Goal: Task Accomplishment & Management: Complete application form

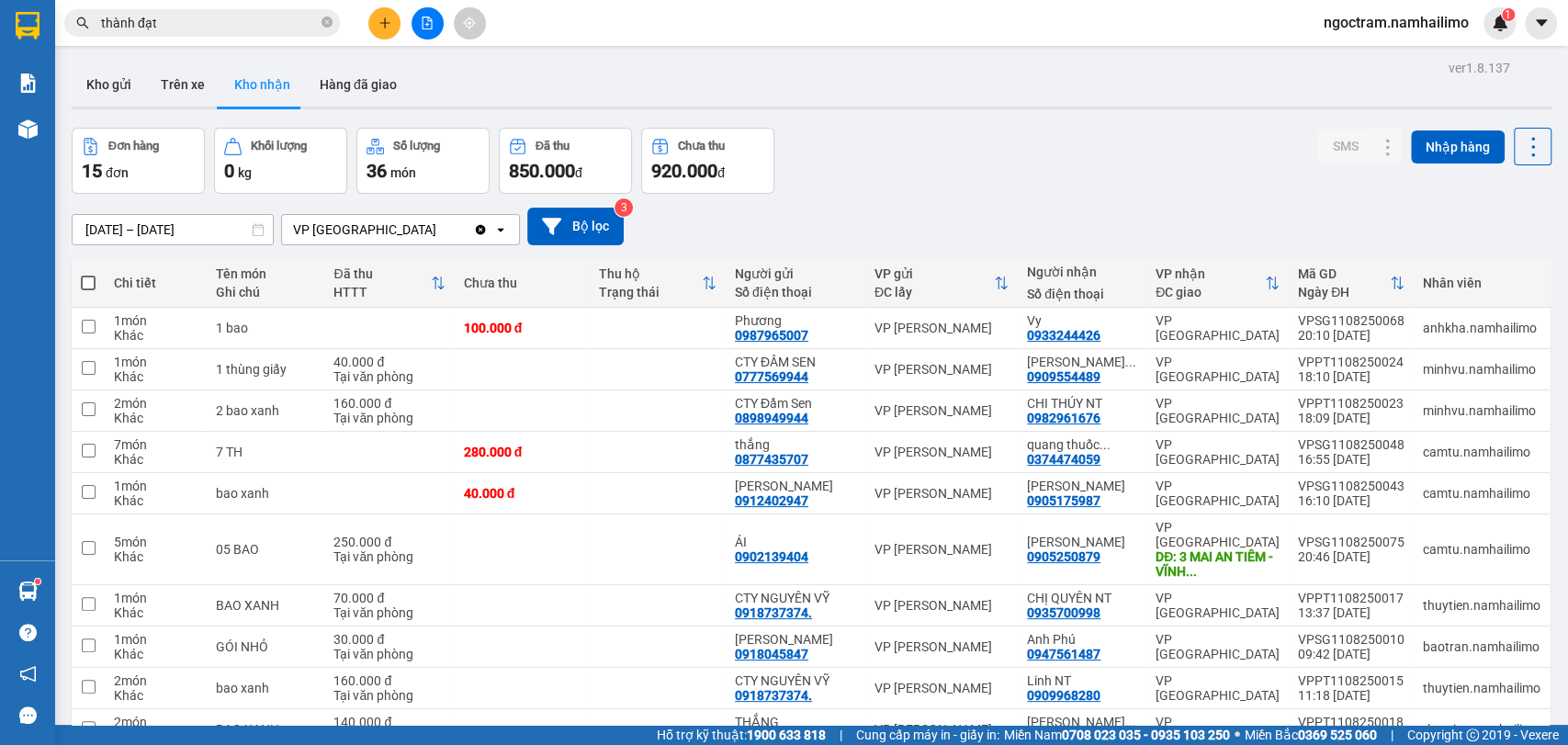
click at [214, 29] on input "thành đạt" at bounding box center [210, 23] width 217 height 20
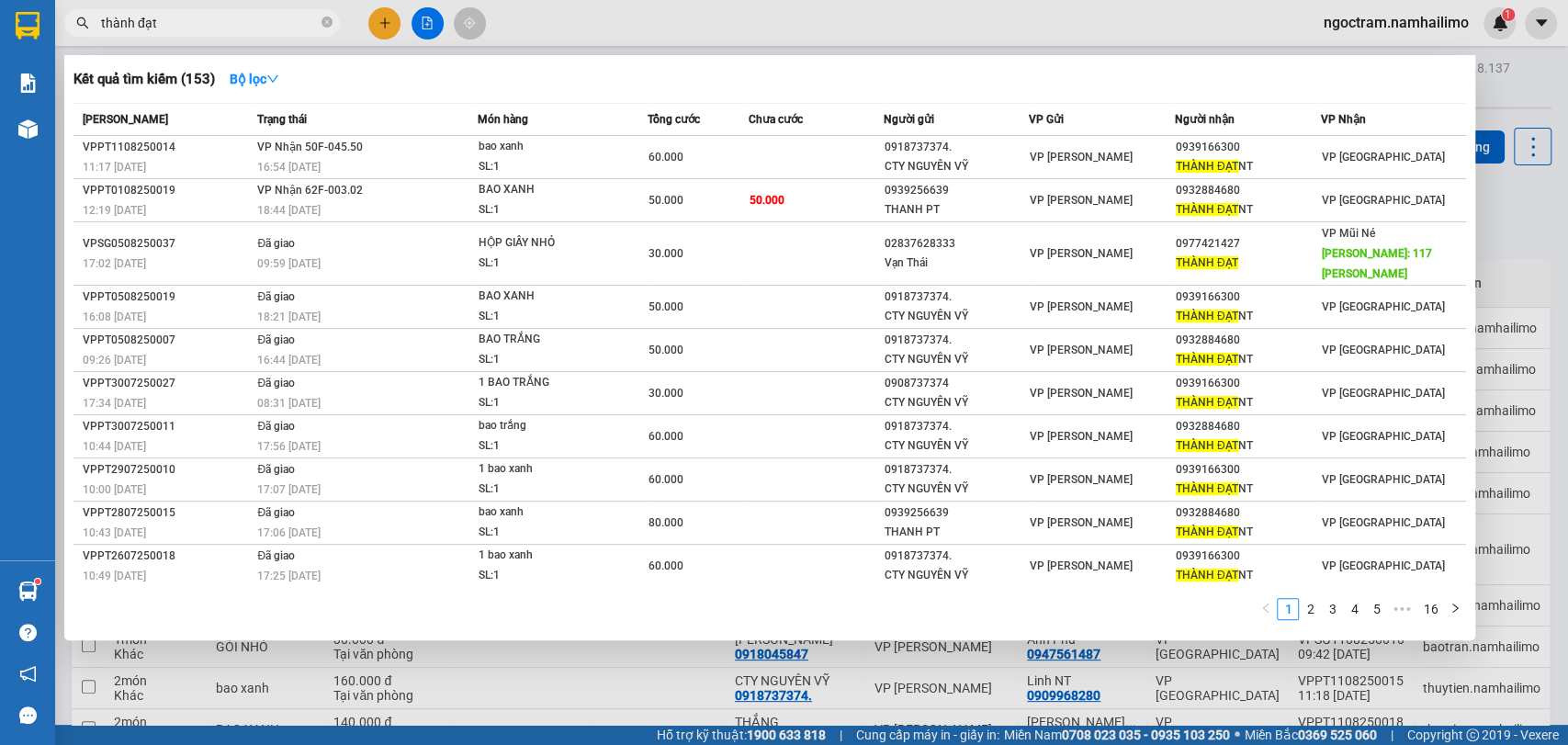
click at [214, 29] on input "thành đạt" at bounding box center [210, 23] width 217 height 20
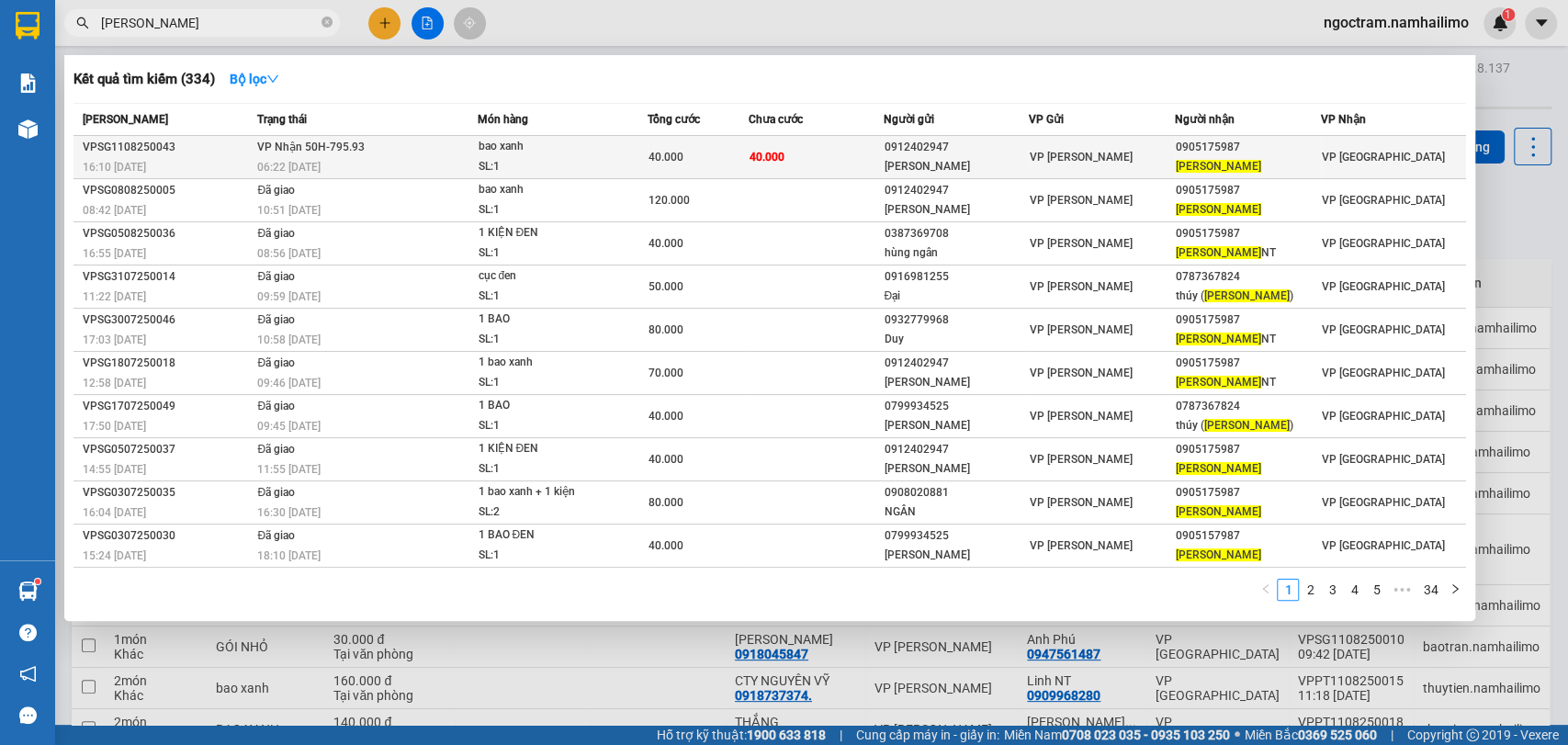
type input "[PERSON_NAME]"
click at [992, 173] on div "[PERSON_NAME]" at bounding box center [956, 166] width 144 height 19
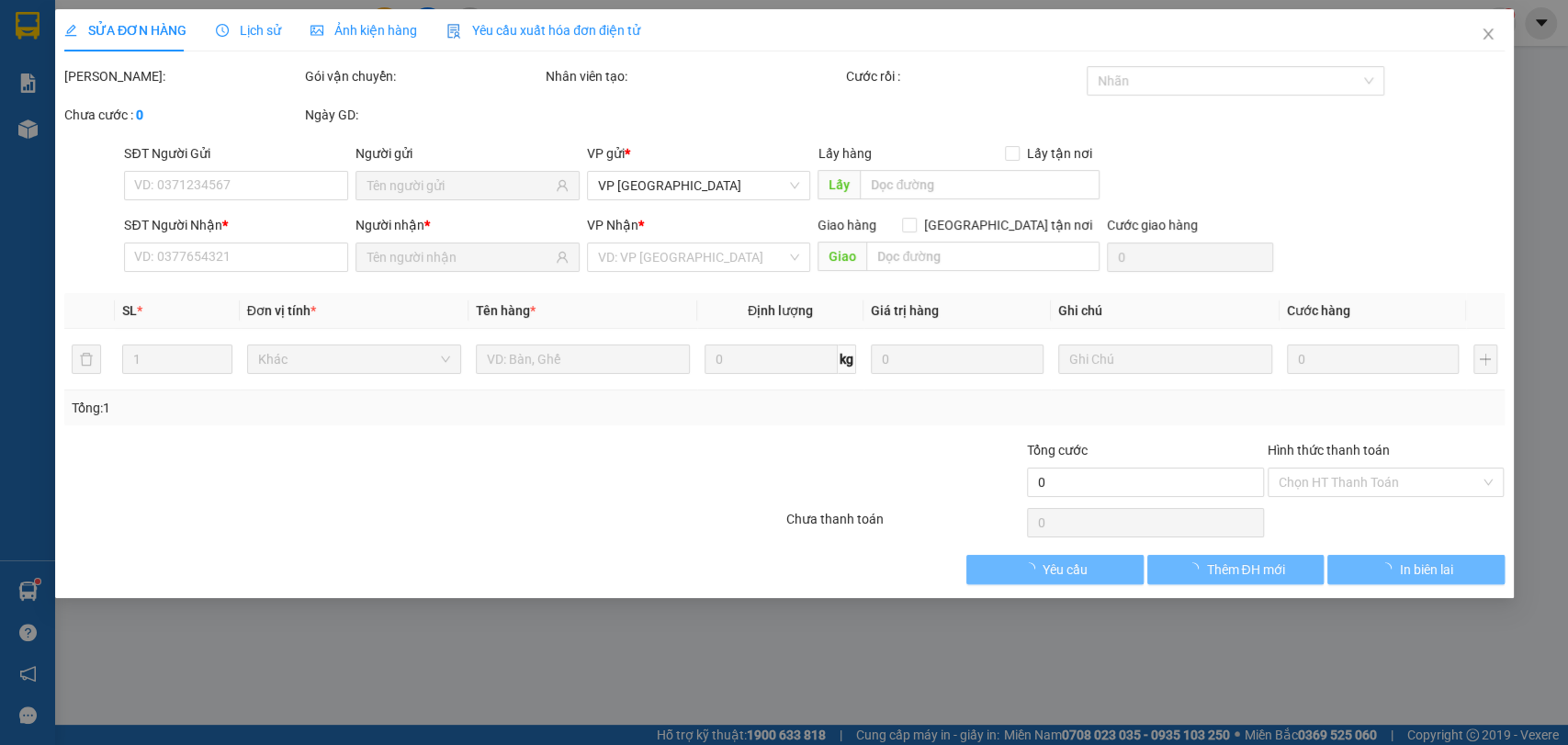
type input "0912402947"
type input "[PERSON_NAME]"
type input "0905175987"
type input "[PERSON_NAME]"
type input "40.000"
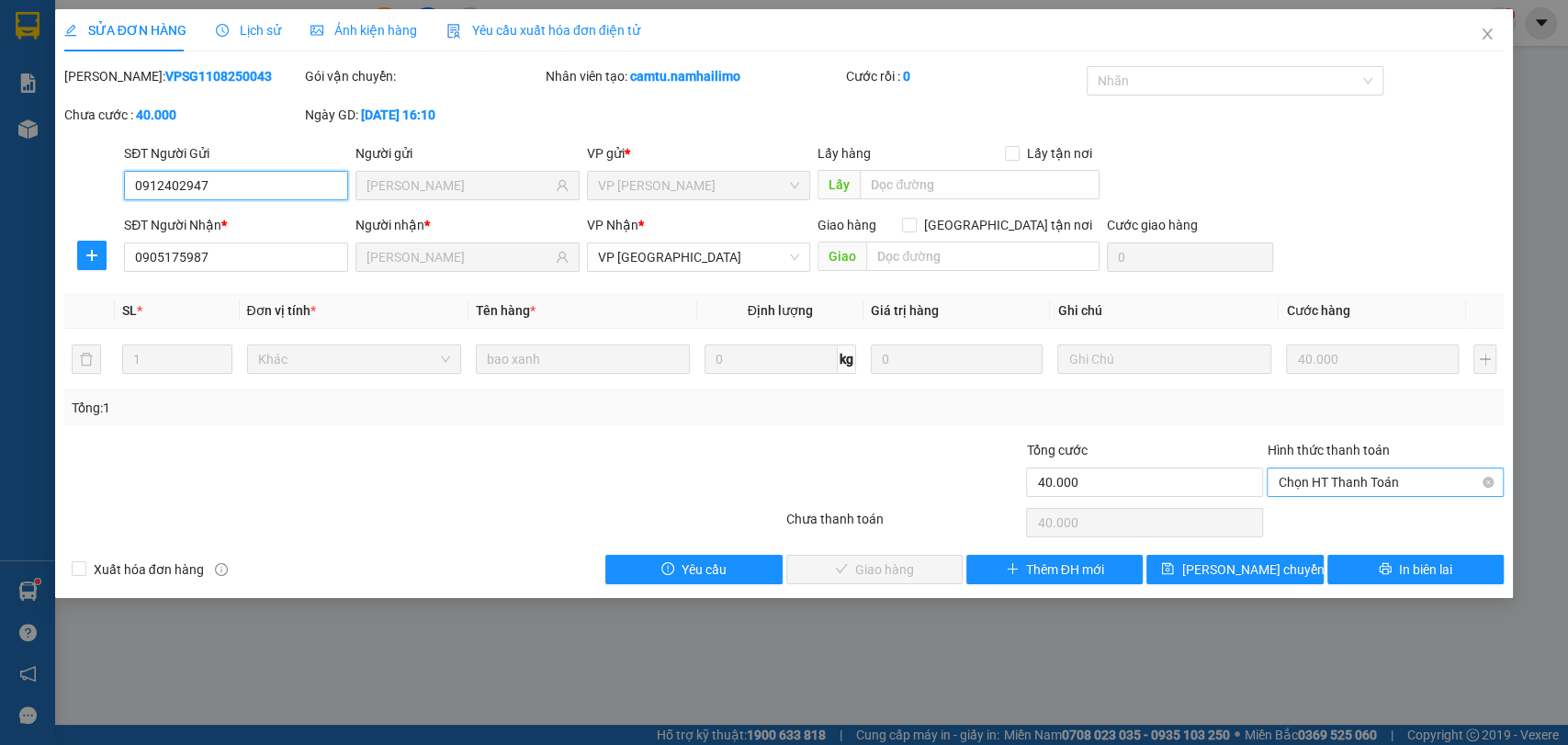
click at [1444, 483] on span "Chọn HT Thanh Toán" at bounding box center [1385, 482] width 215 height 28
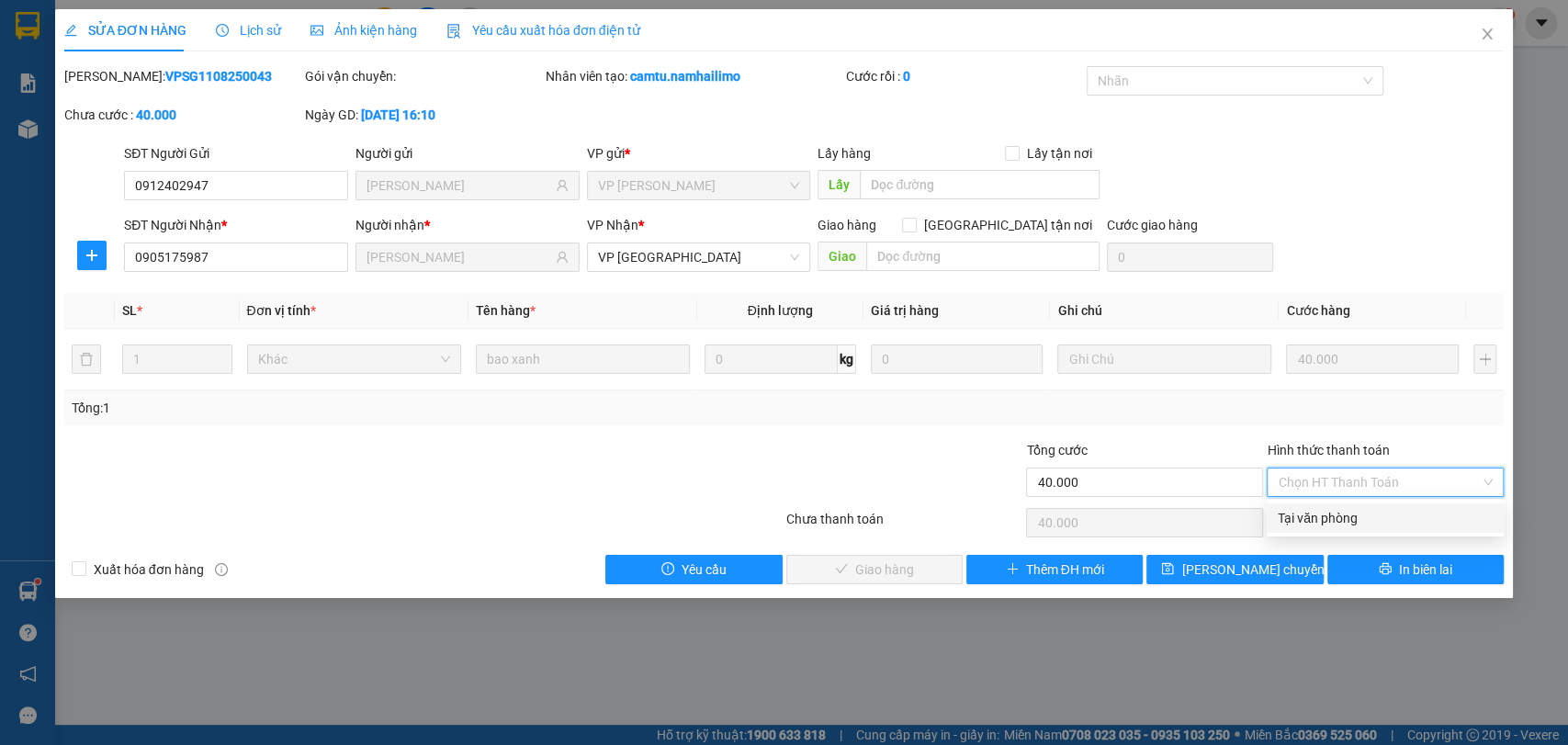
click at [1374, 523] on div "Tại văn phòng" at bounding box center [1385, 518] width 215 height 20
type input "0"
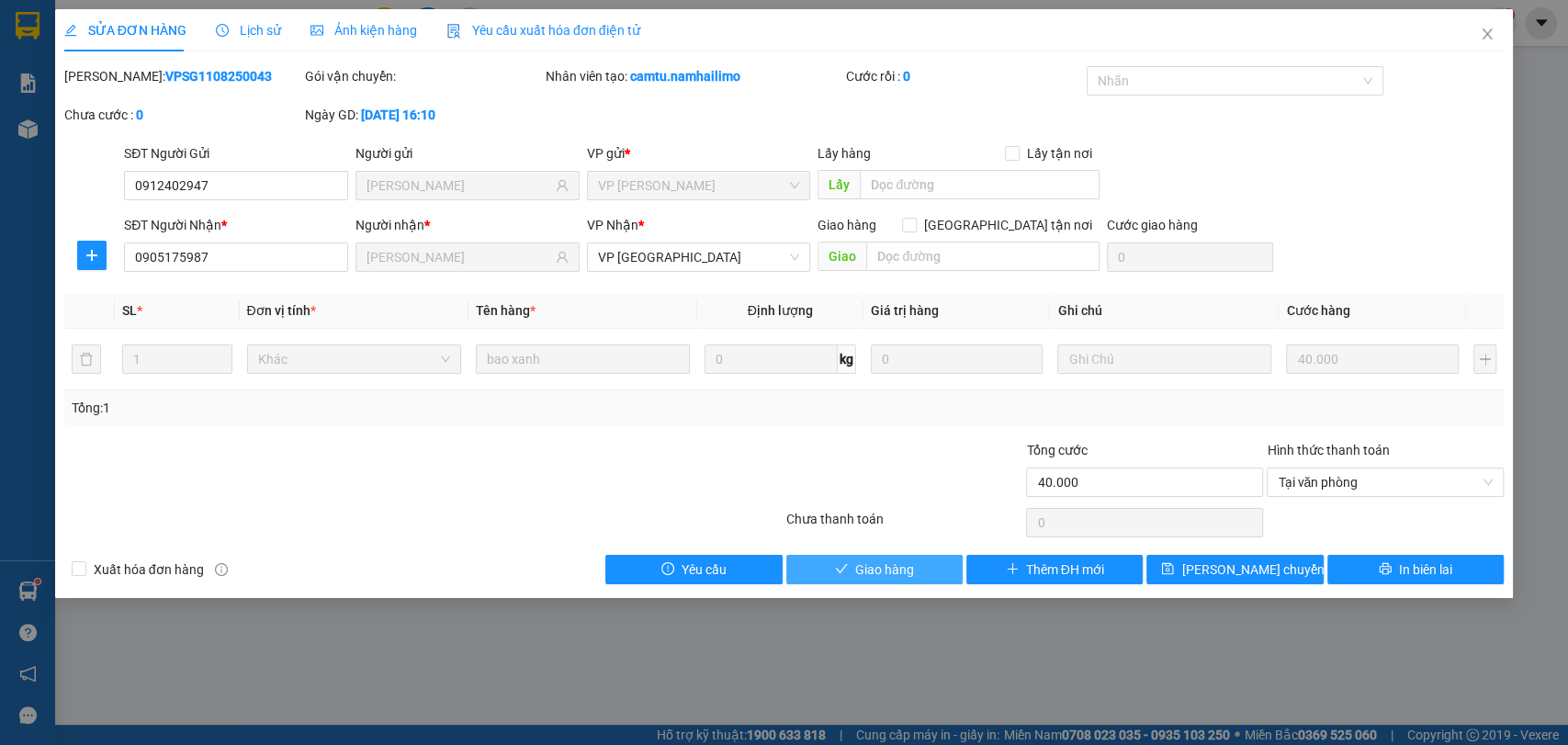
click at [878, 572] on span "Giao hàng" at bounding box center [884, 570] width 59 height 20
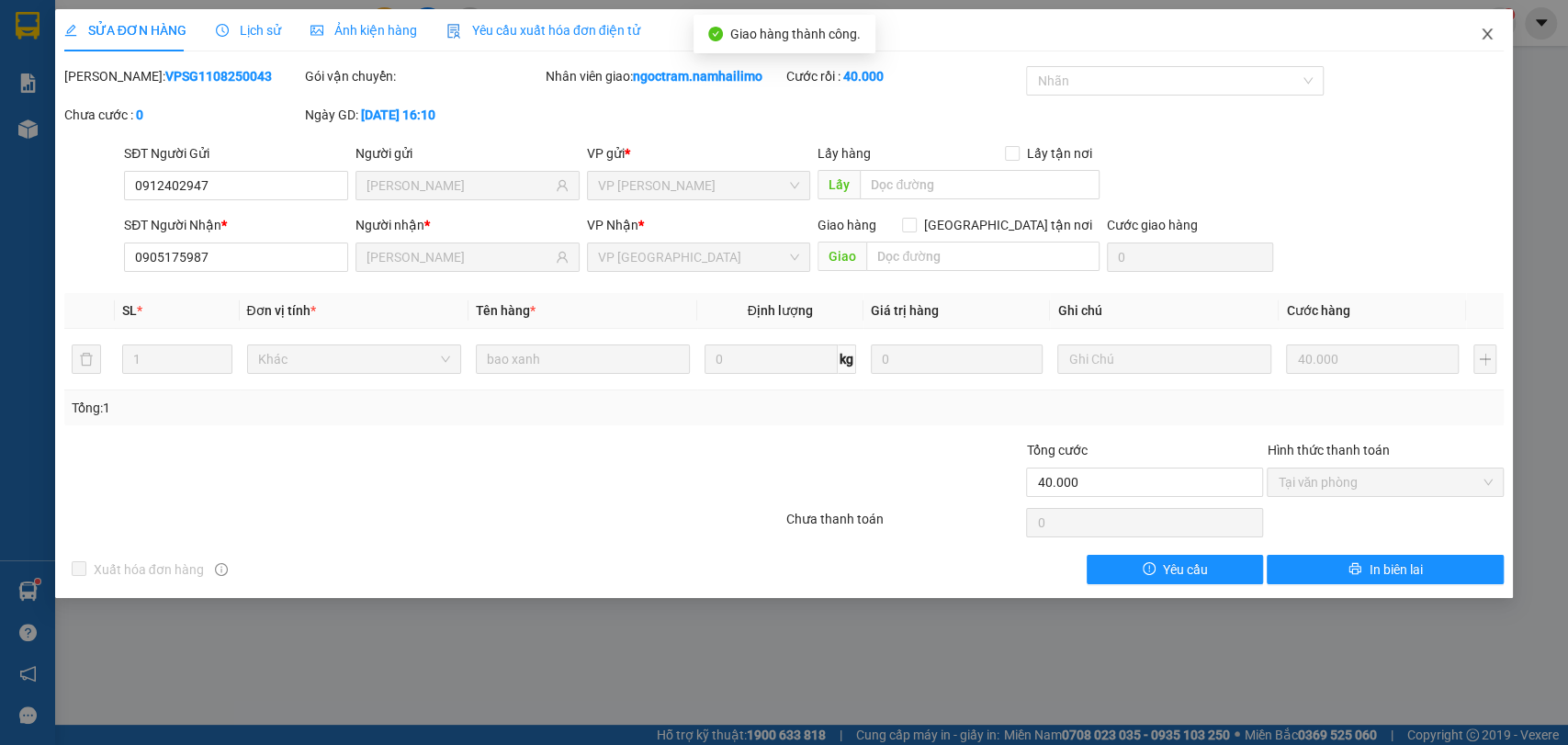
click at [1495, 37] on span "Close" at bounding box center [1487, 35] width 52 height 52
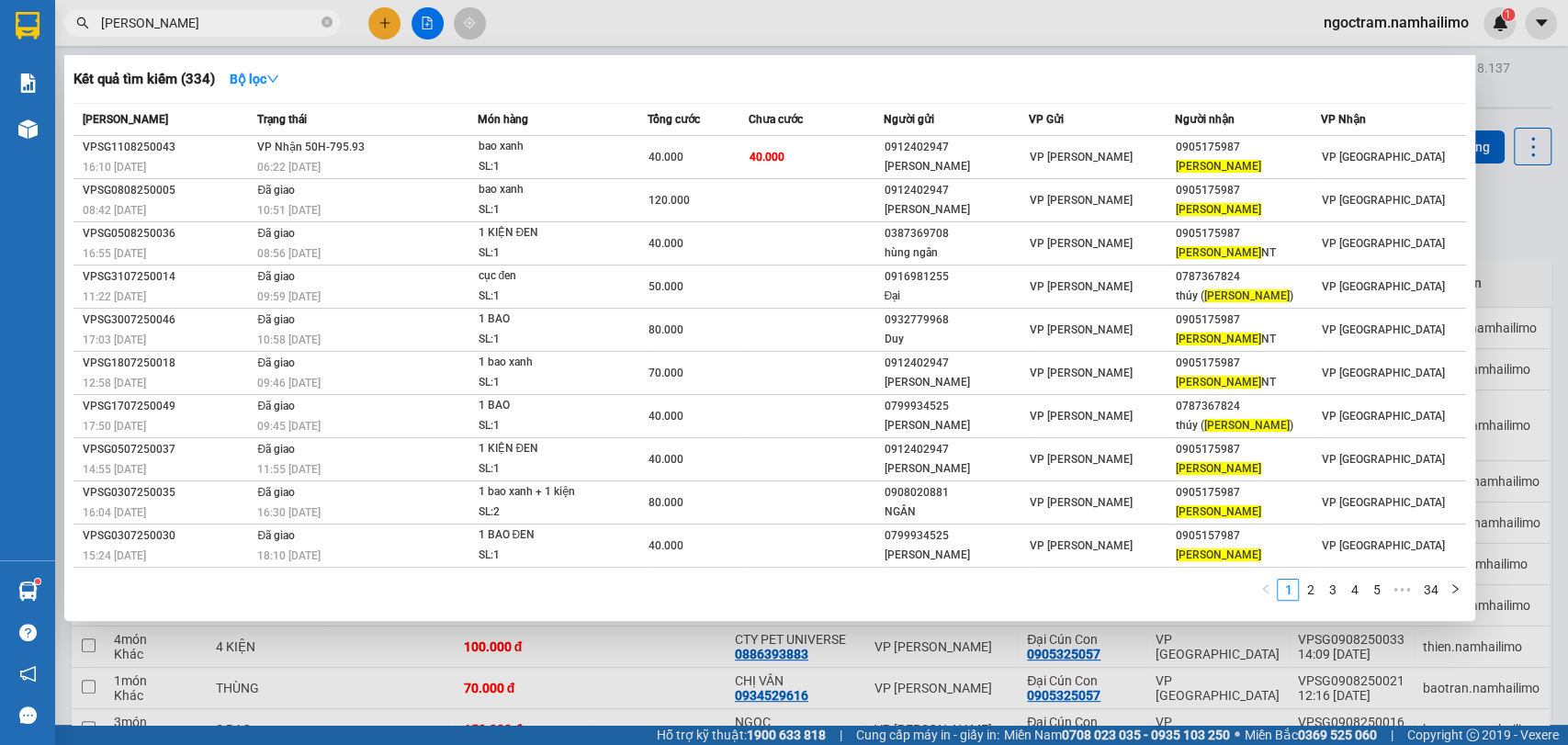
click at [180, 29] on input "[PERSON_NAME]" at bounding box center [210, 23] width 217 height 20
click at [1567, 249] on div at bounding box center [784, 372] width 1568 height 745
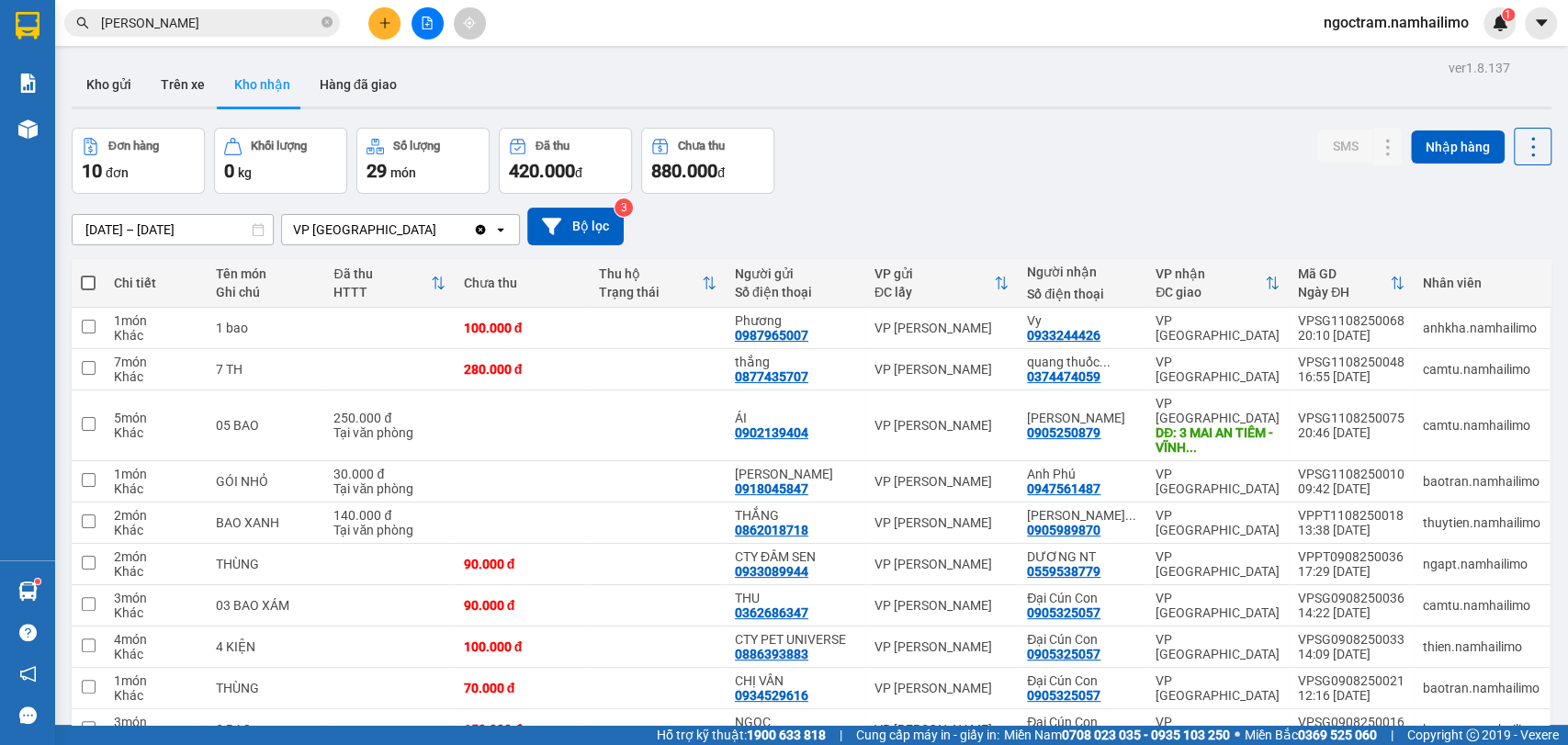
click at [298, 32] on input "[PERSON_NAME]" at bounding box center [210, 23] width 217 height 20
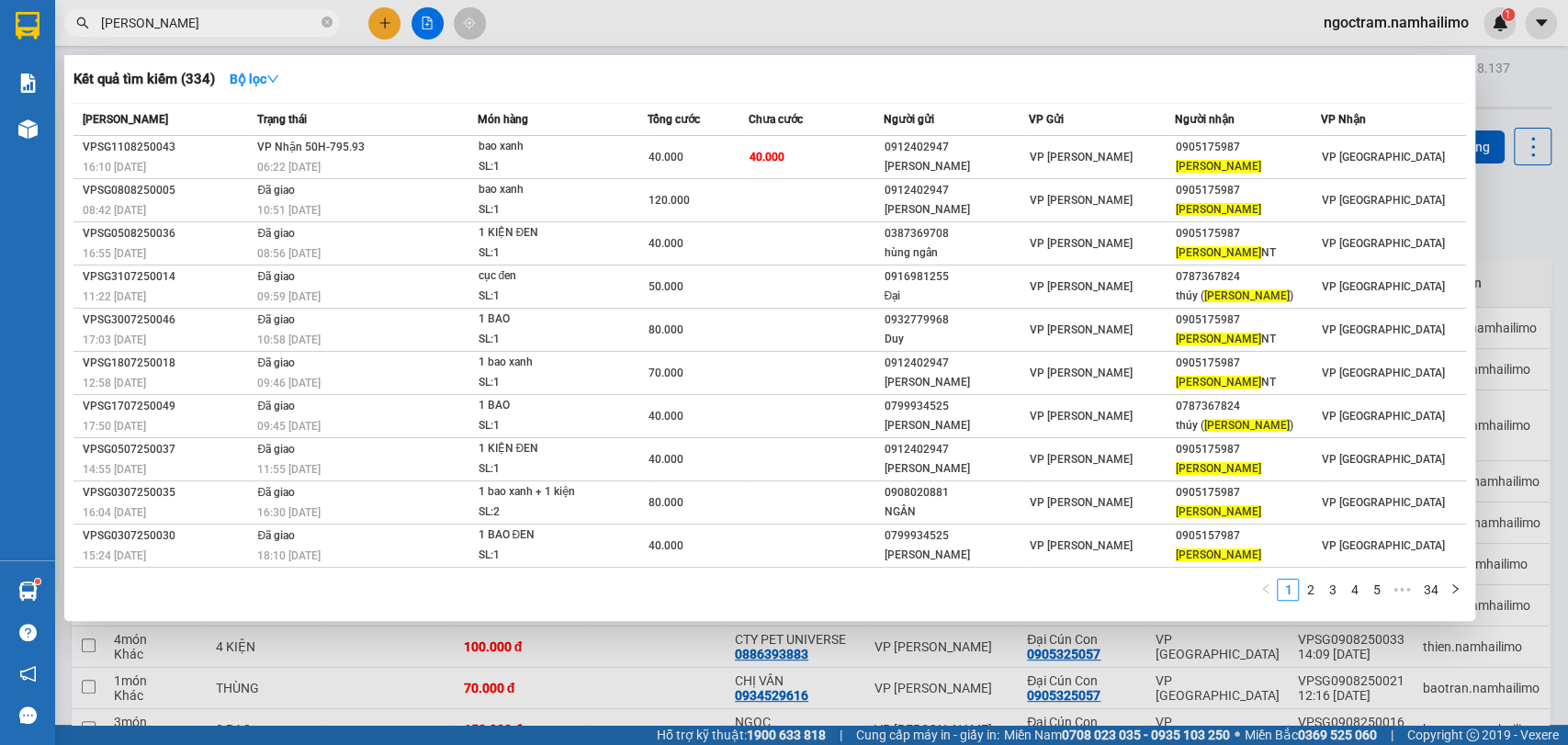
click at [298, 32] on input "[PERSON_NAME]" at bounding box center [210, 23] width 217 height 20
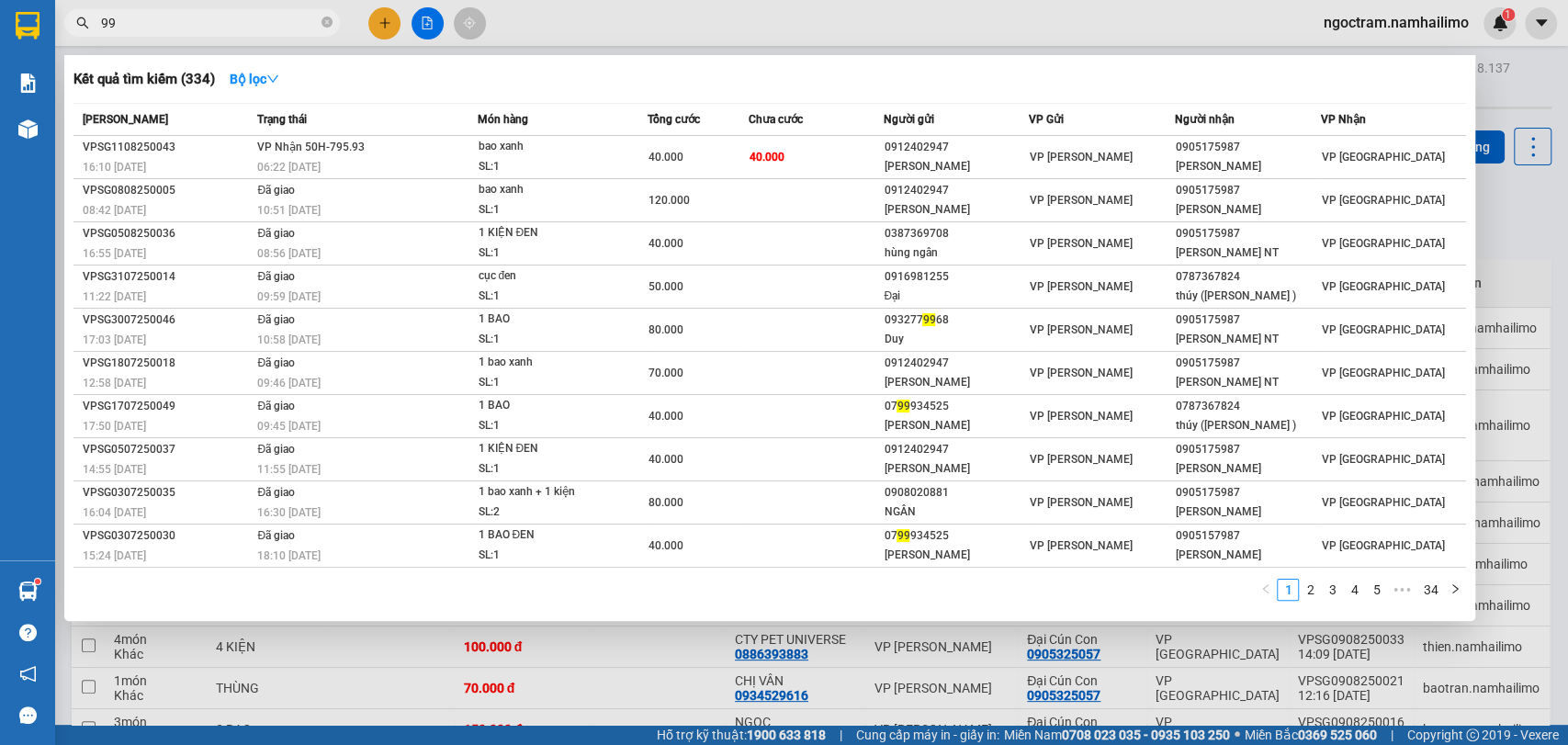
type input "998"
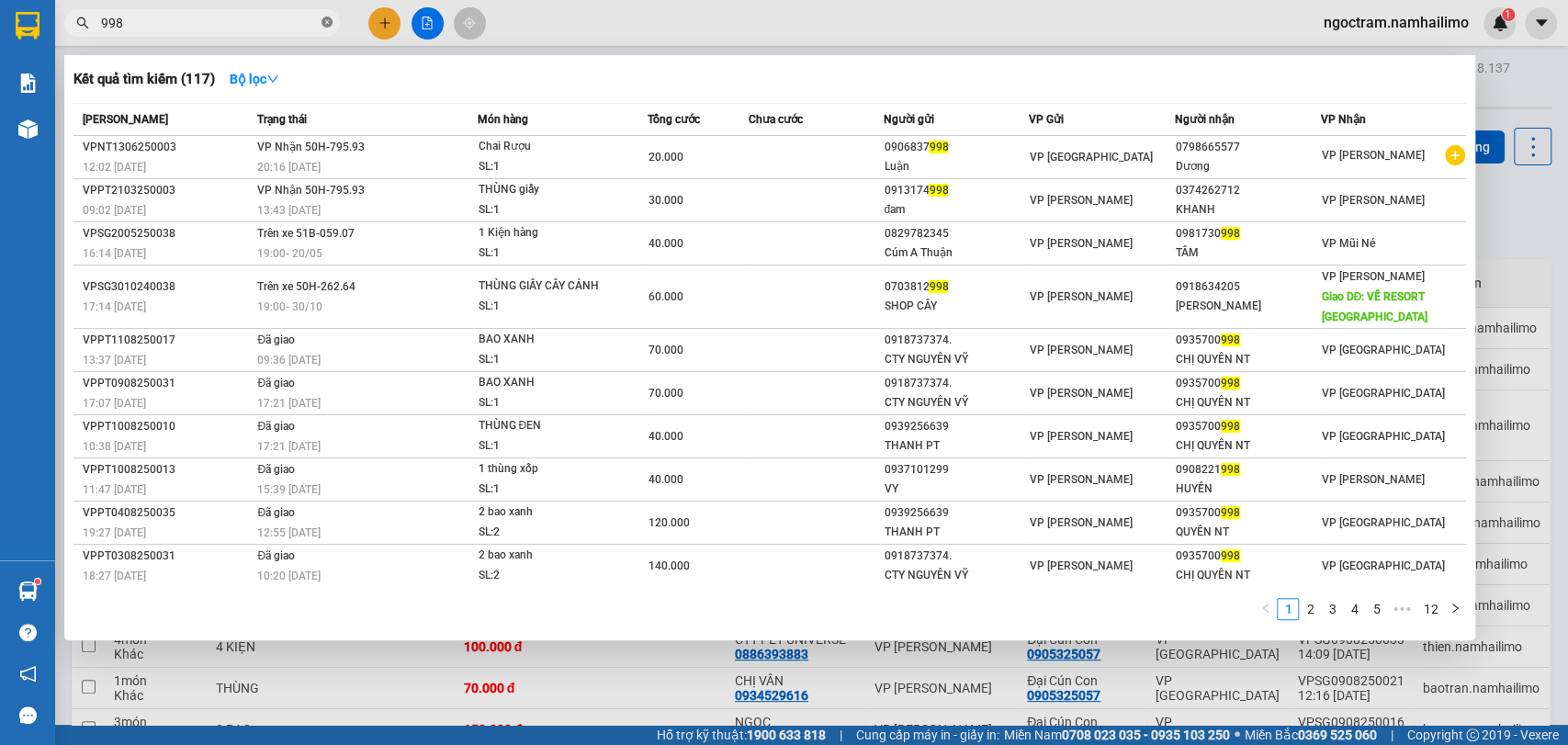
click at [324, 23] on icon "close-circle" at bounding box center [326, 22] width 11 height 11
type input "c"
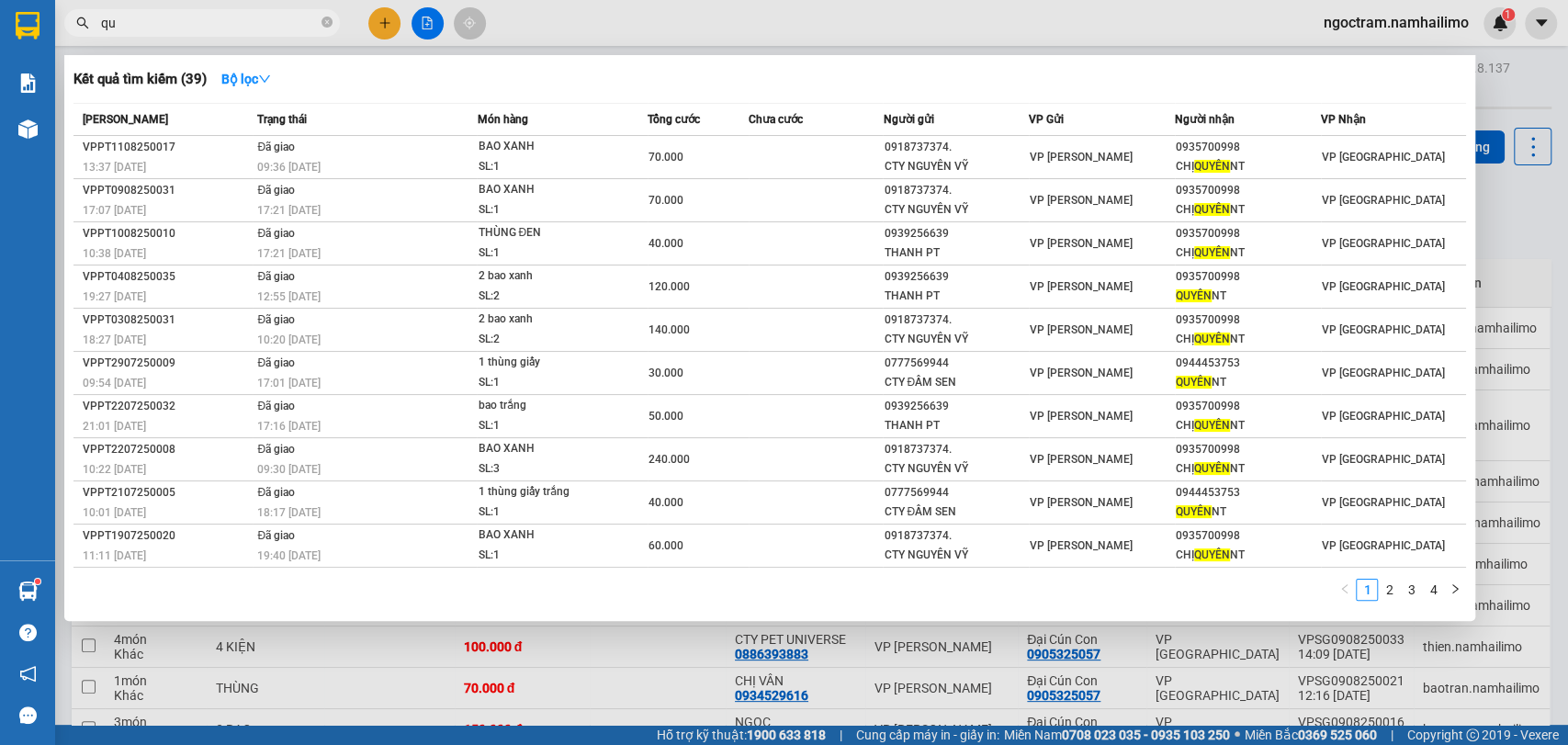
type input "q"
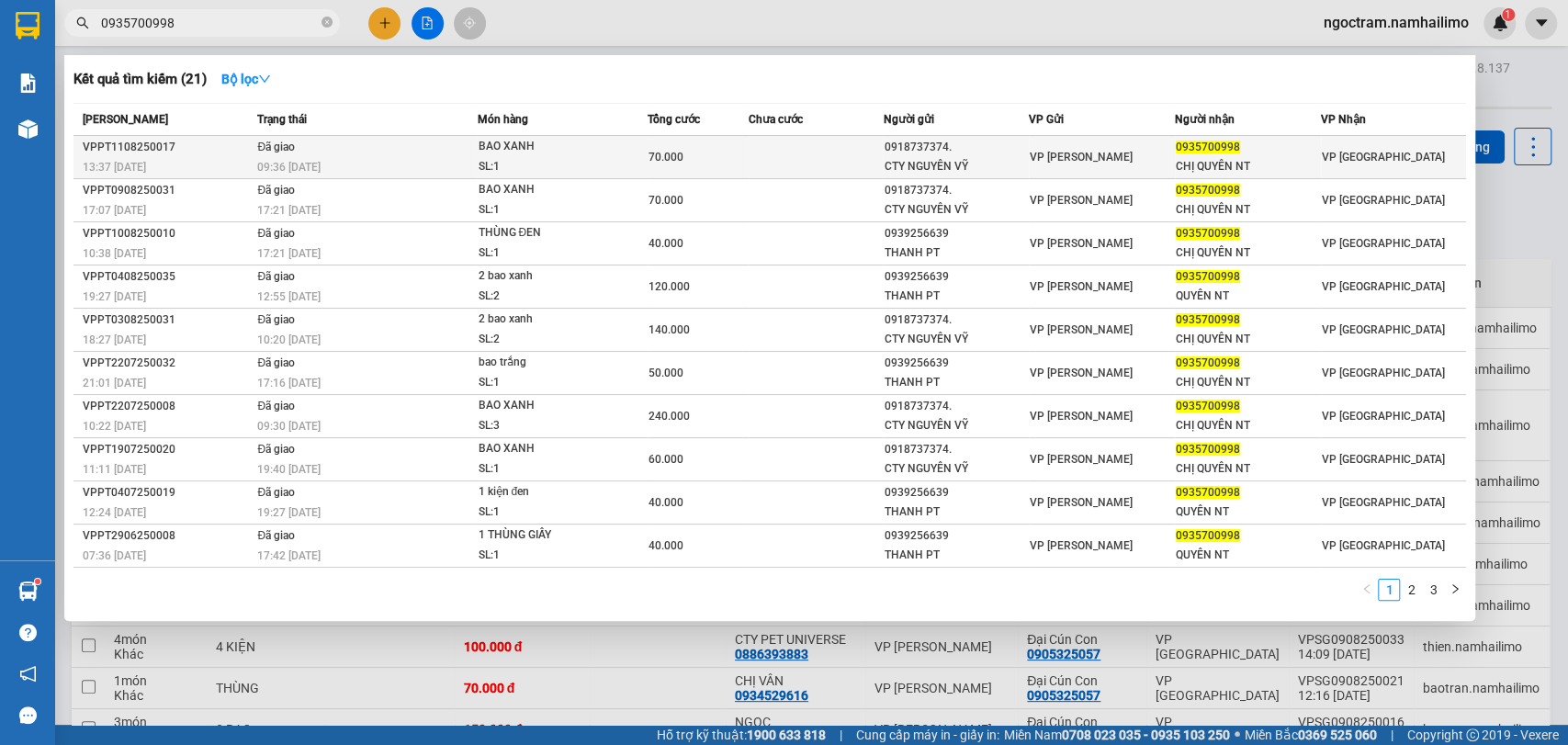
type input "0935700998"
click at [1247, 145] on div "0935700998" at bounding box center [1248, 147] width 144 height 19
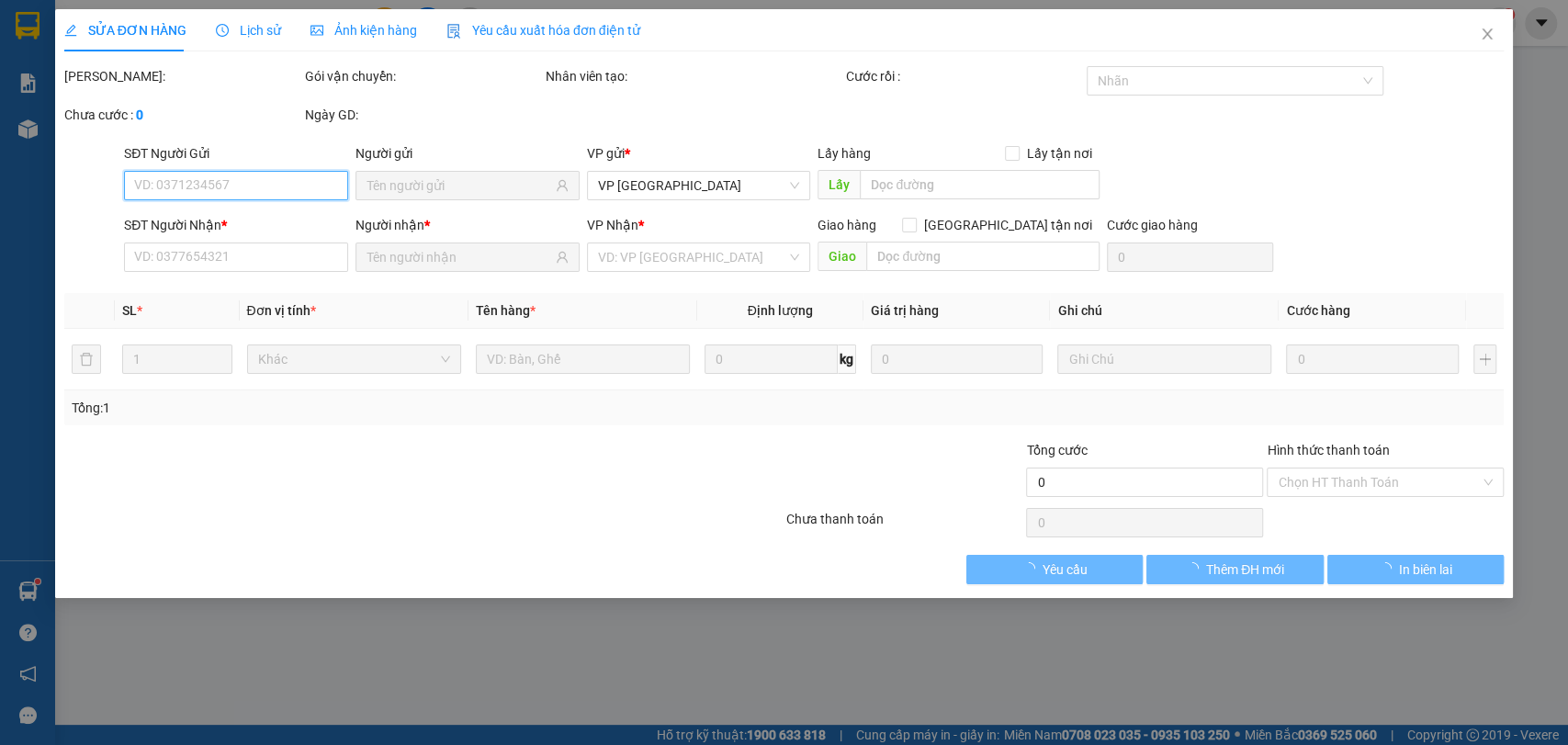
type input "0918737374."
type input "CTY NGUYÊN VỸ"
type input "0935700998"
type input "CHỊ QUYÊN NT"
type input "70.000"
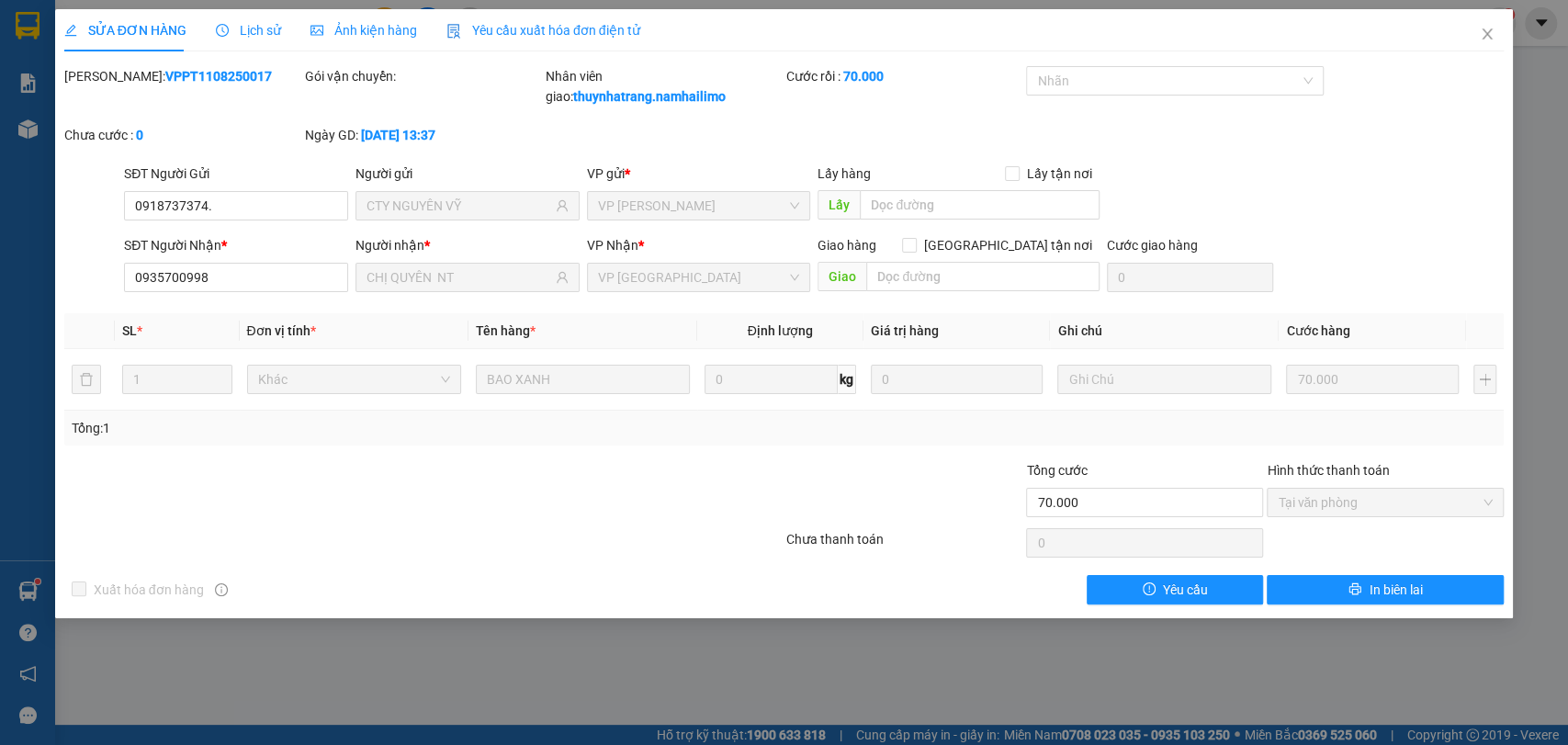
click at [259, 25] on span "Lịch sử" at bounding box center [249, 30] width 66 height 15
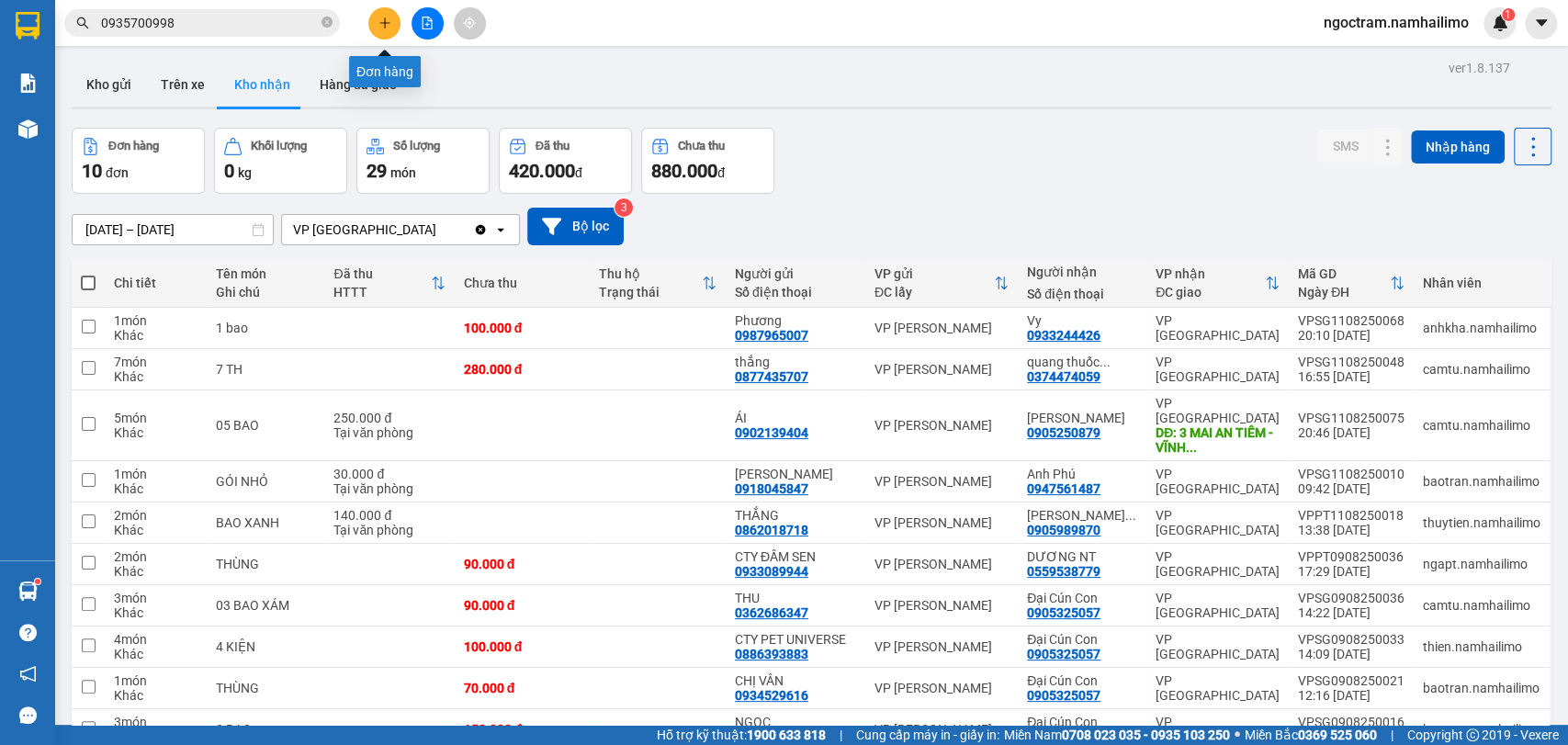
click at [382, 17] on icon "plus" at bounding box center [385, 23] width 13 height 13
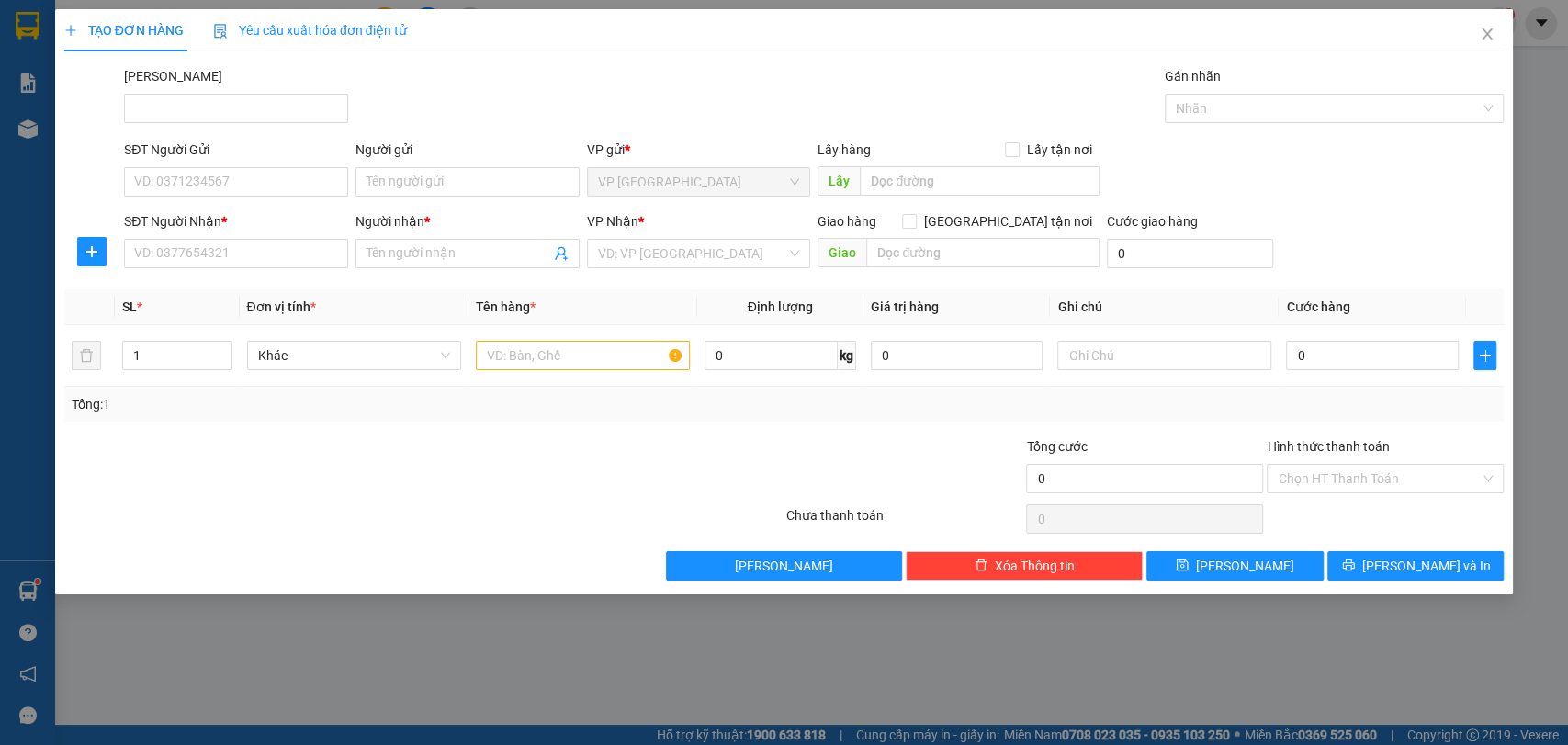
click at [309, 200] on div "SĐT Người Gửi VD: 0371234567" at bounding box center [236, 171] width 224 height 65
click at [309, 184] on input "SĐT Người Gửi" at bounding box center [236, 182] width 224 height 30
type input "0982279879"
click at [280, 217] on div "0982279879 - ANH HIỂN" at bounding box center [236, 219] width 202 height 20
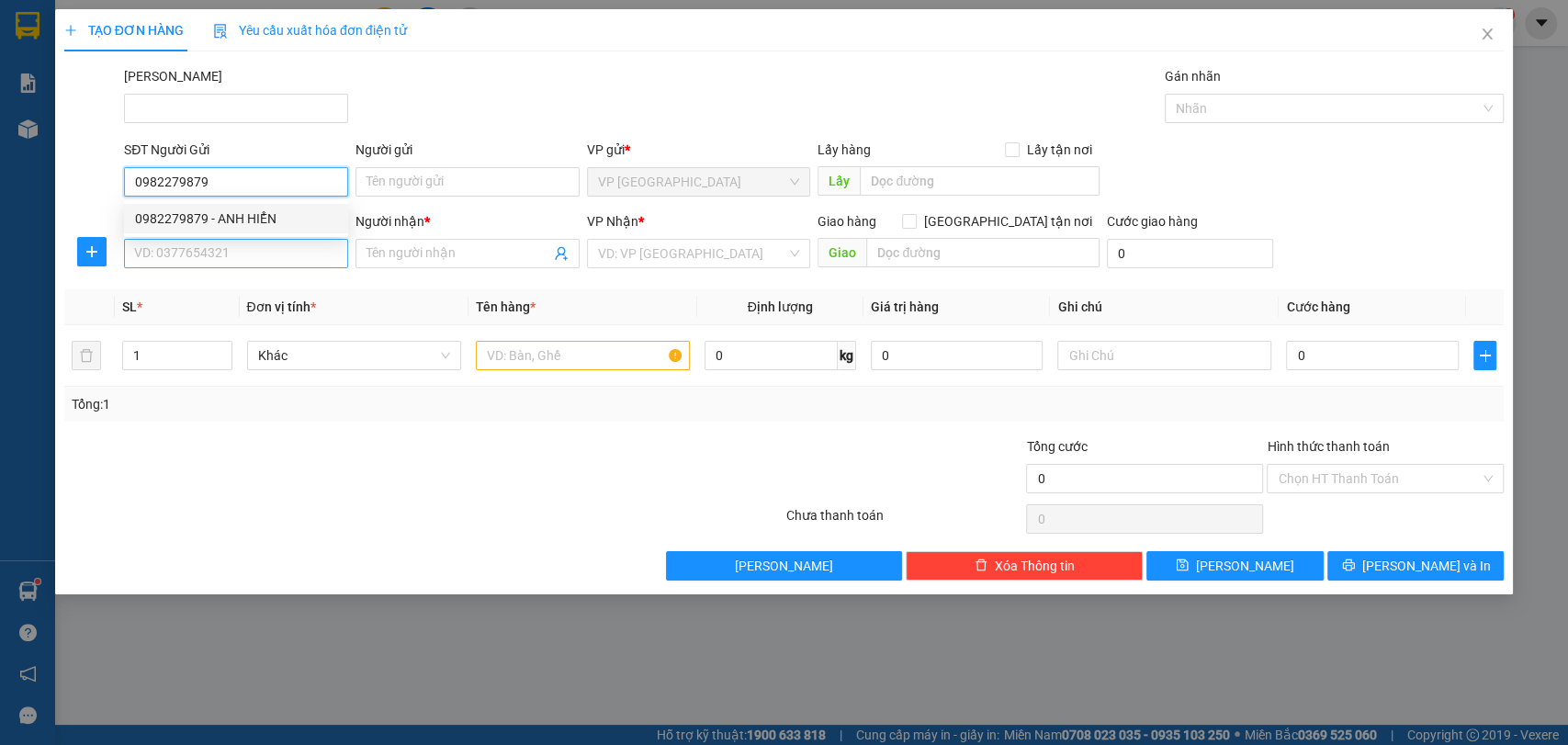
type input "ANH HIỂN"
type input "0934145937"
type input "C.CẨM"
type input "93a [PERSON_NAME]"
type input "170.000"
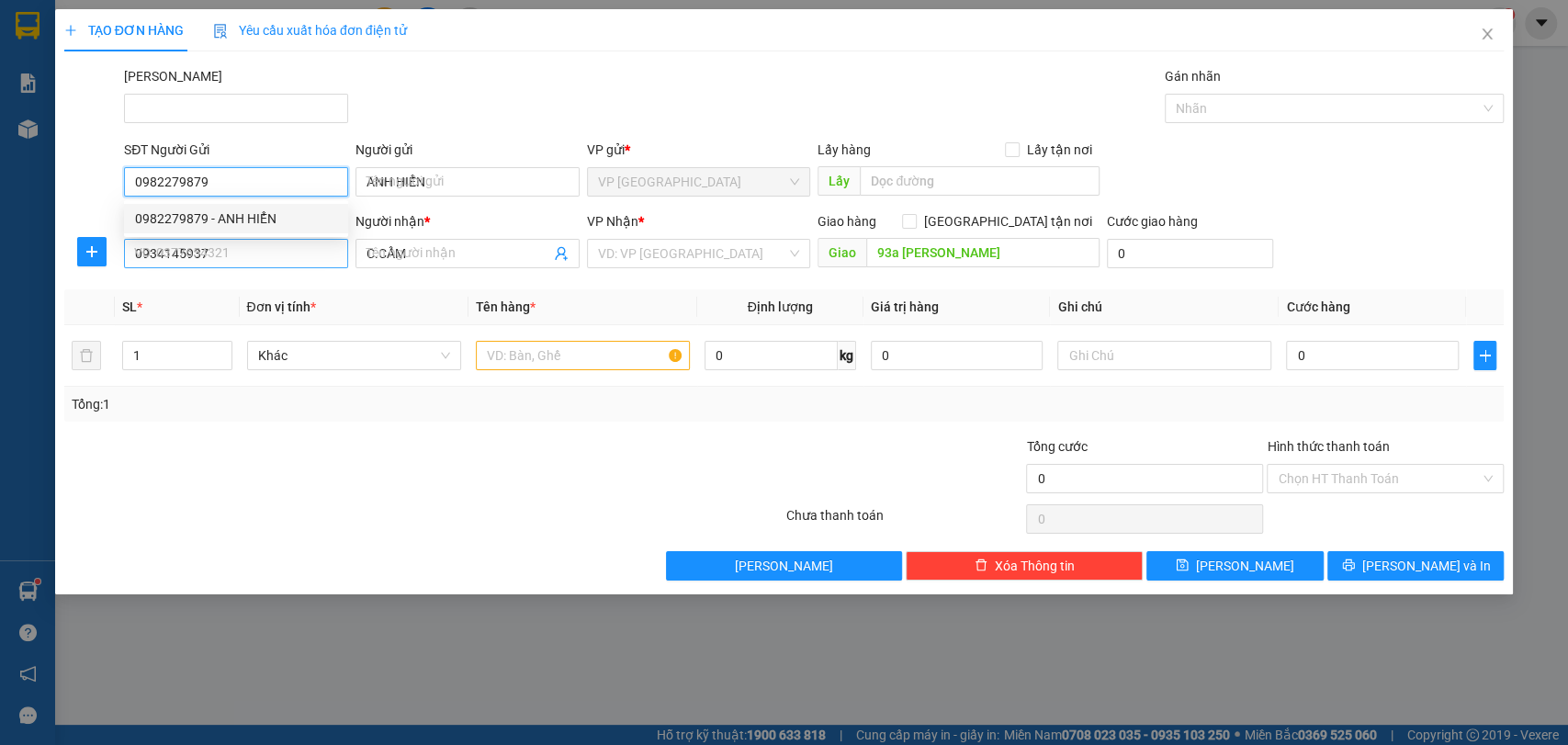
type input "170.000"
type input "0982279879"
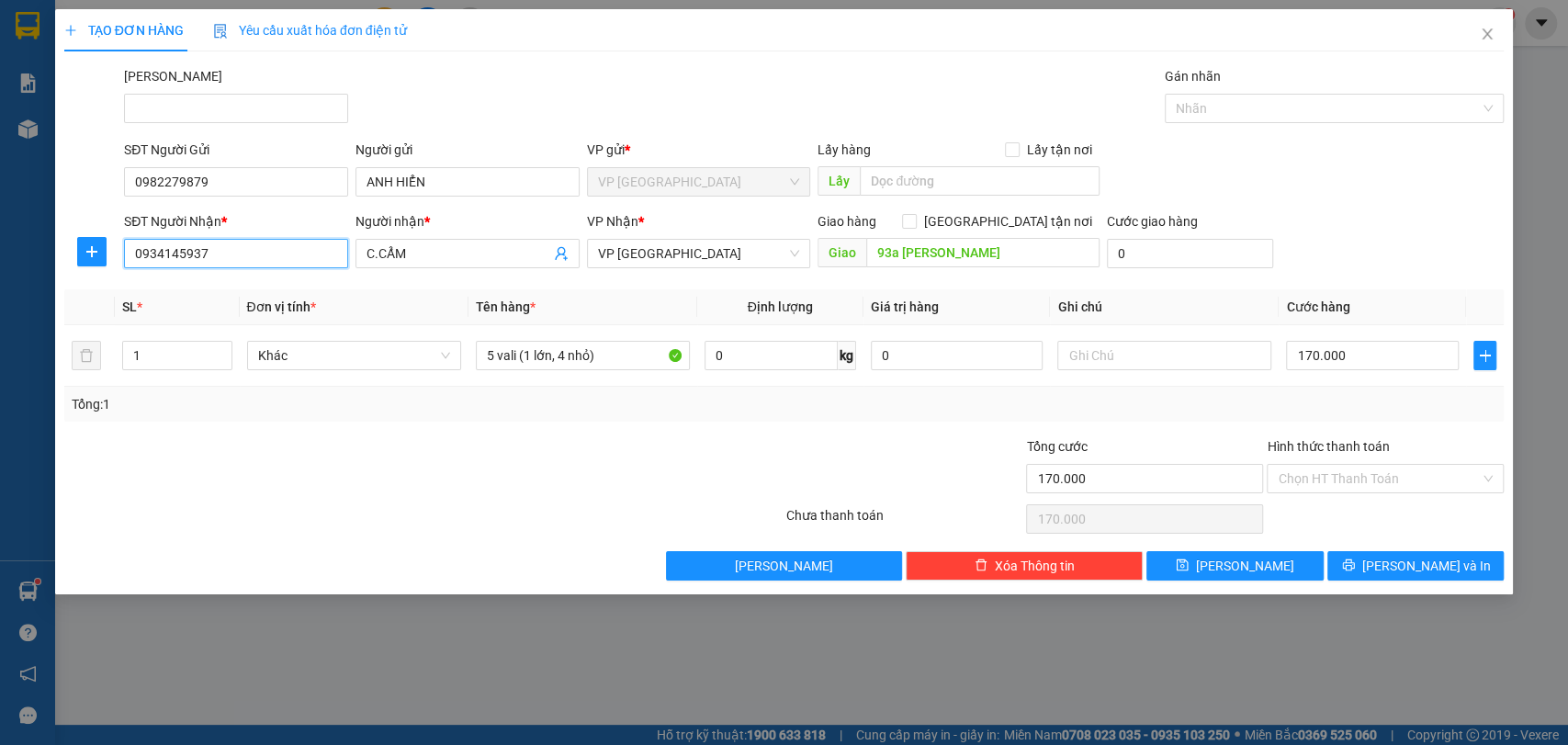
click at [264, 261] on input "0934145937" at bounding box center [236, 254] width 224 height 30
type input "0859646696"
click at [497, 255] on input "C.CẨM" at bounding box center [458, 254] width 184 height 20
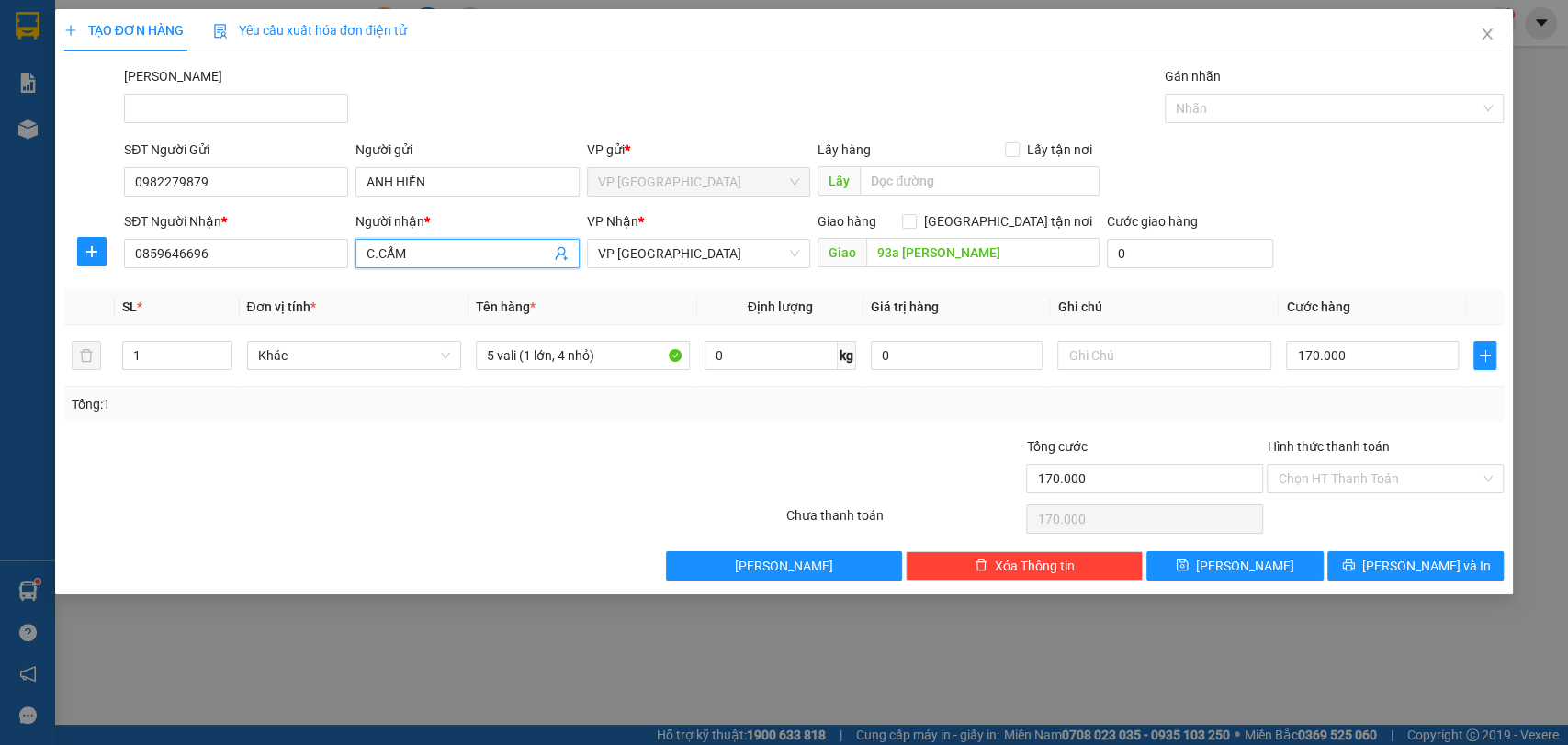
click at [497, 255] on input "C.CẨM" at bounding box center [458, 254] width 184 height 20
type input "nhã"
click at [729, 444] on div at bounding box center [664, 468] width 241 height 65
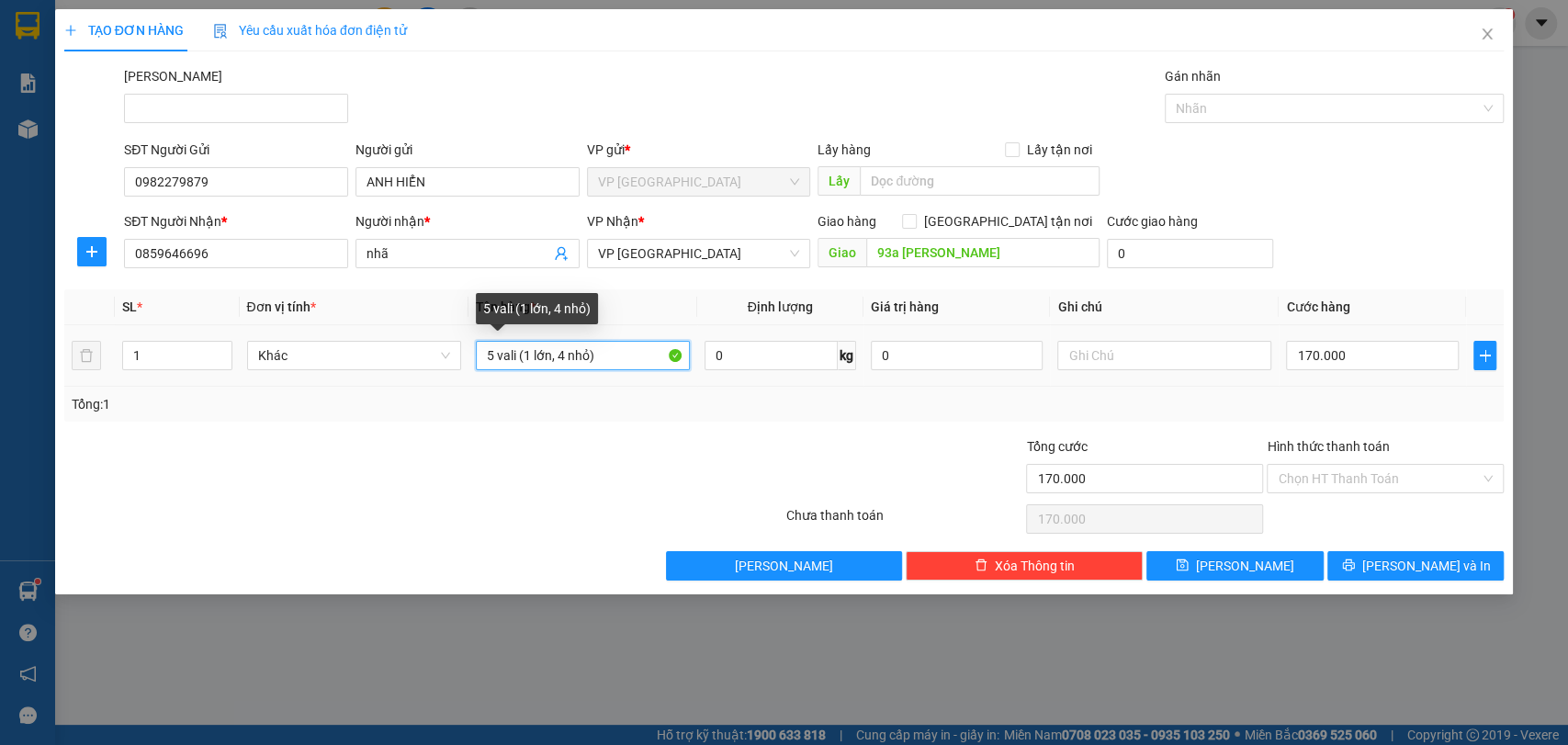
click at [610, 352] on input "5 vali (1 lớn, 4 nhỏ)" at bounding box center [583, 356] width 214 height 30
type input "1 bị đen nhỏ"
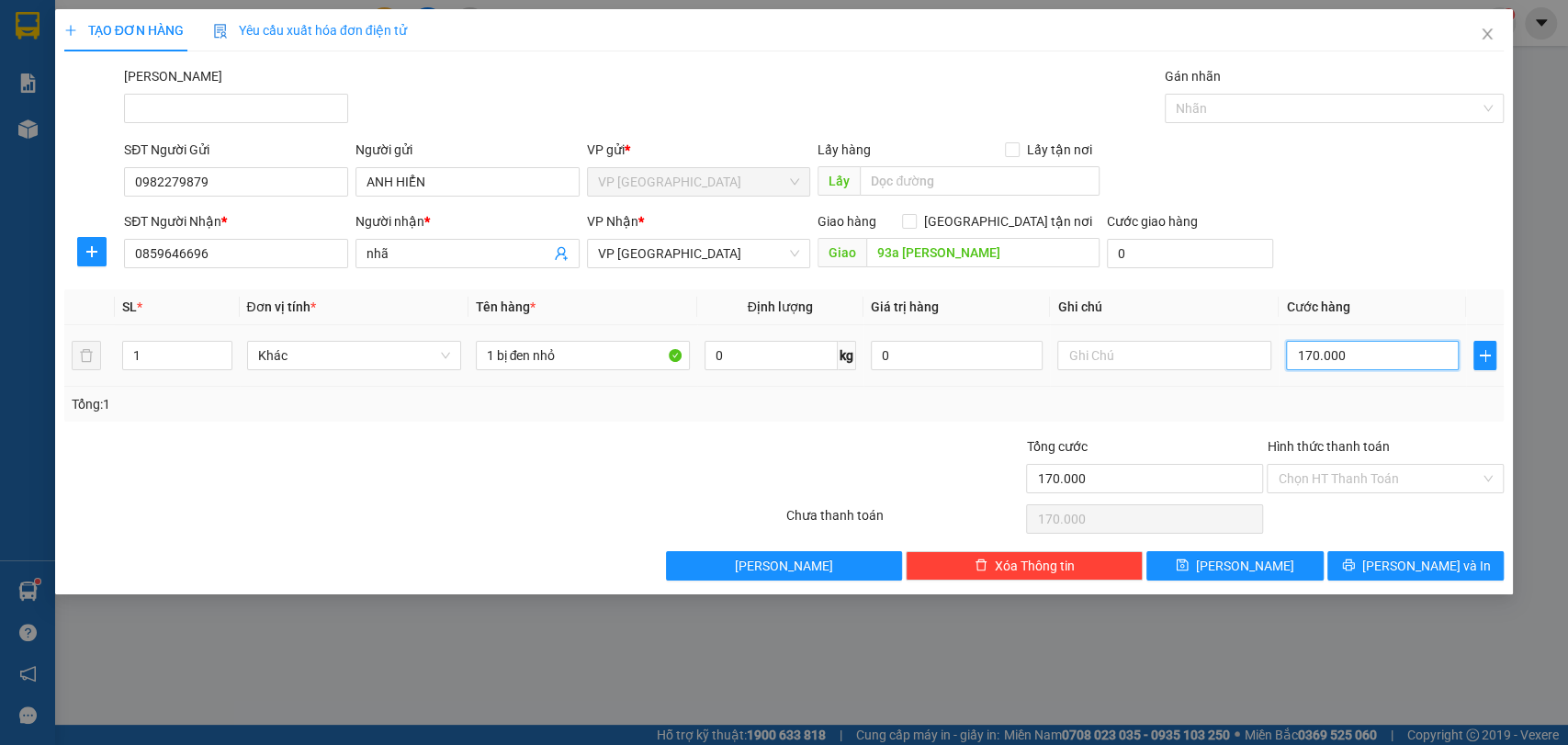
click at [1431, 351] on input "170.000" at bounding box center [1373, 356] width 173 height 30
type input "2"
type input "20"
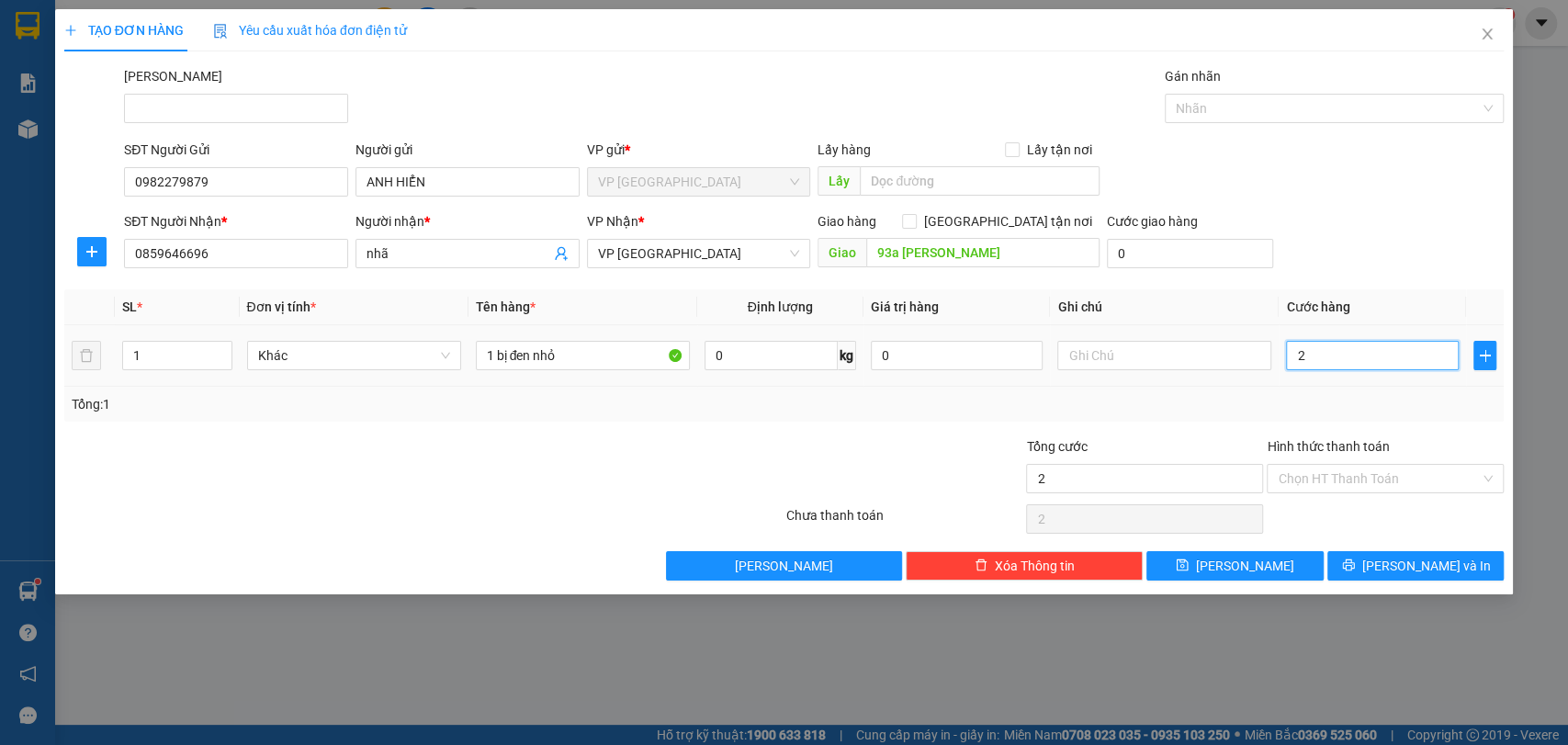
type input "20"
type input "200"
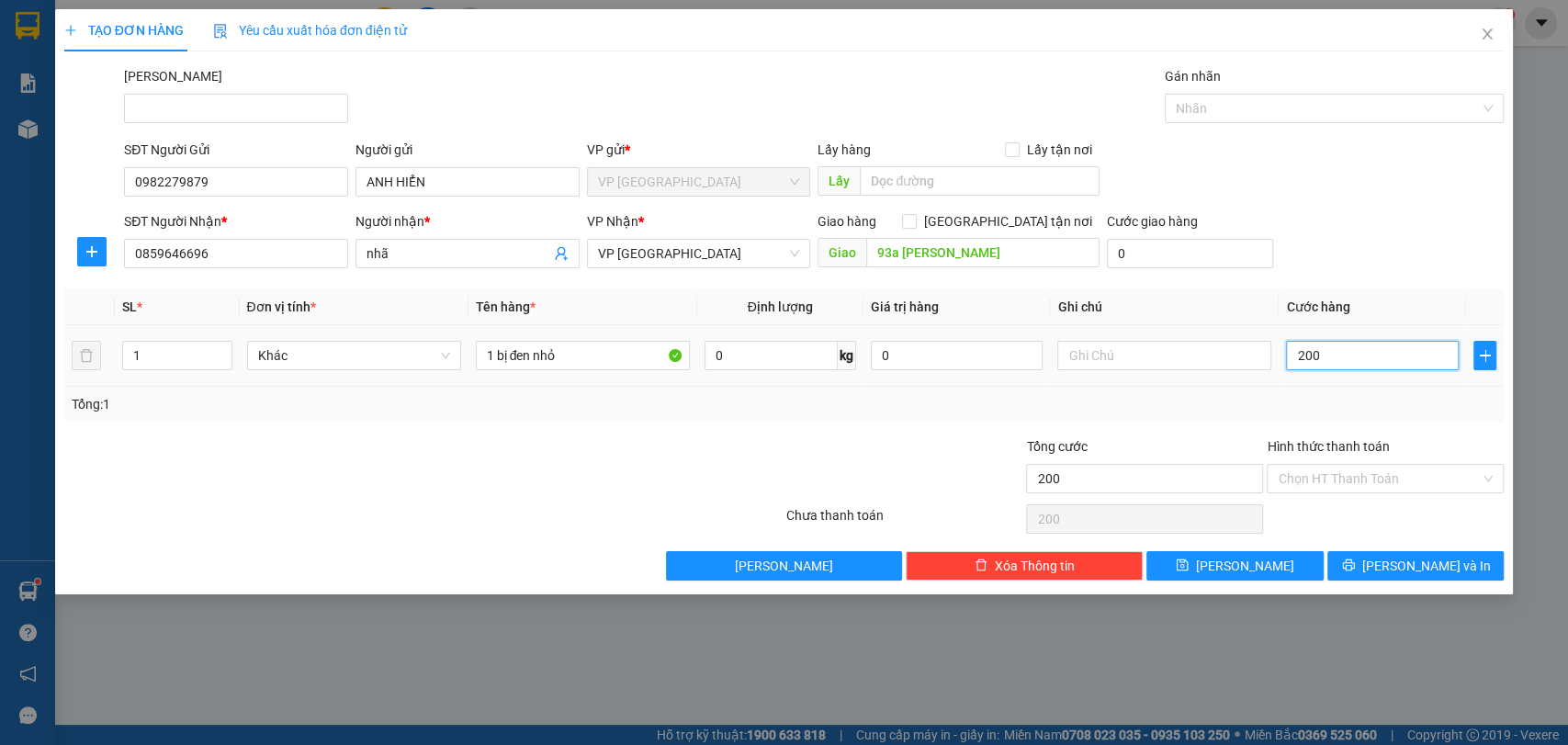
type input "2.000"
type input "20.000"
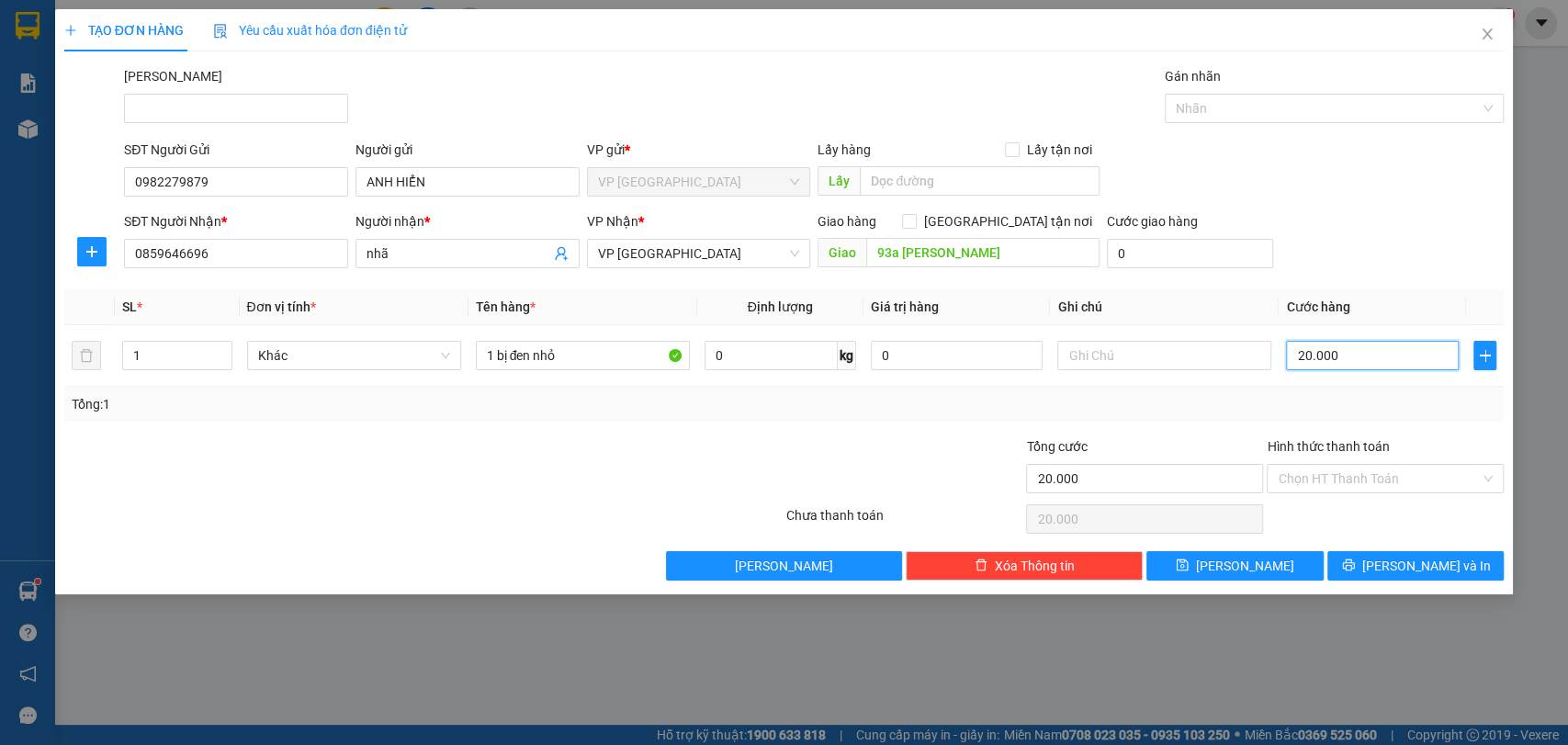
type input "20.000"
click at [1013, 414] on div "Tổng: 1" at bounding box center [784, 404] width 1441 height 35
click at [1357, 487] on input "Hình thức thanh toán" at bounding box center [1378, 479] width 202 height 28
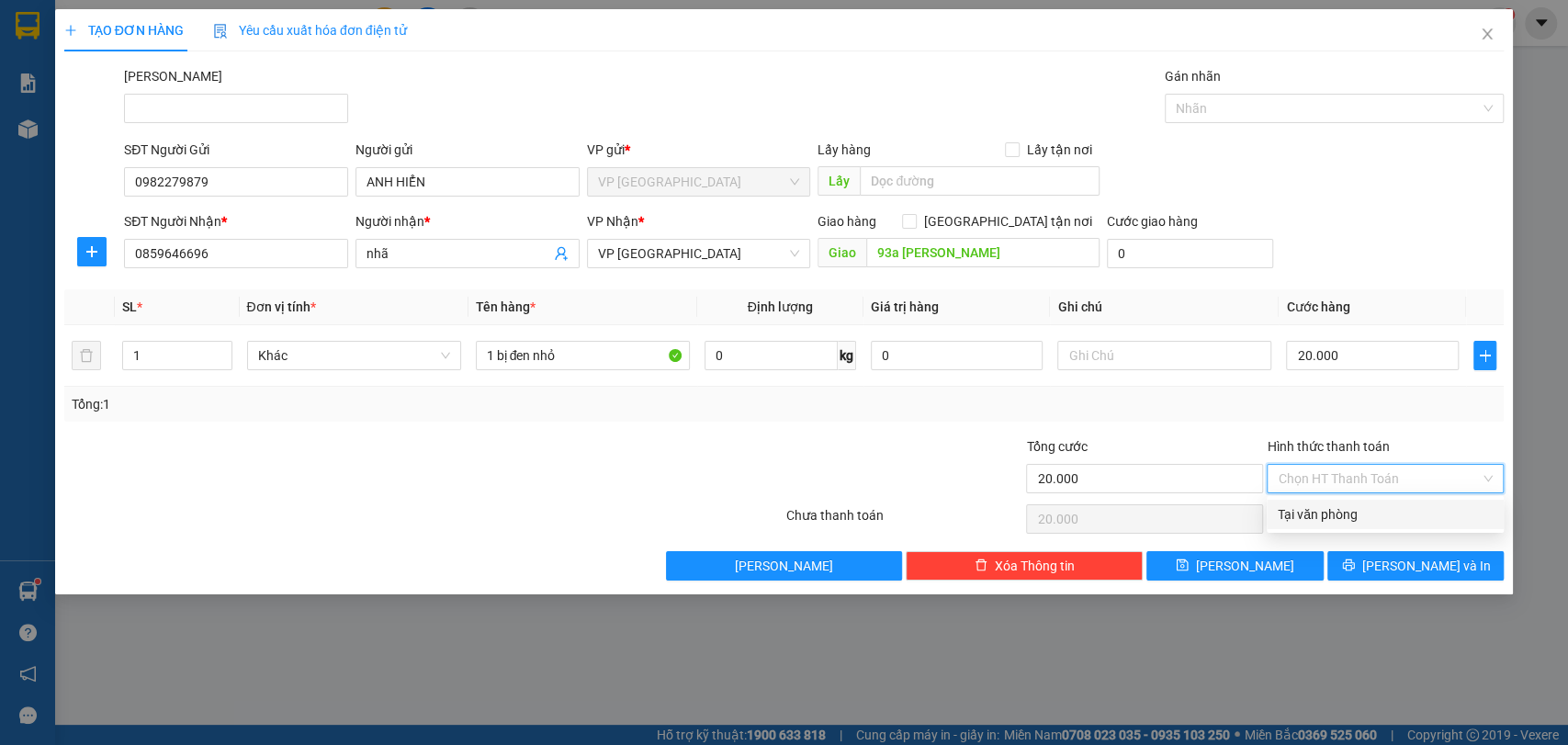
click at [1352, 516] on div "Tại văn phòng" at bounding box center [1385, 514] width 215 height 20
type input "0"
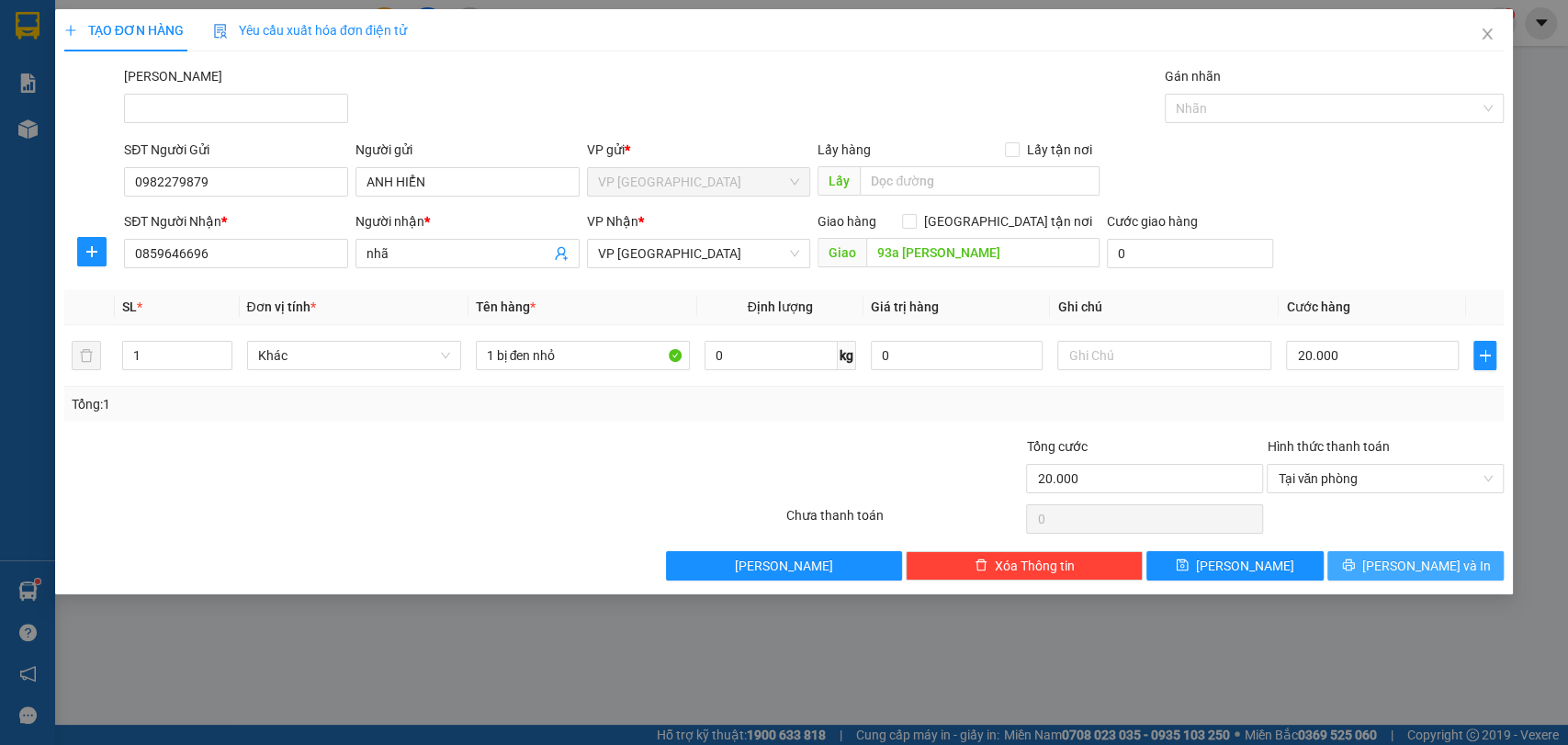
click at [1456, 572] on button "[PERSON_NAME] và In" at bounding box center [1415, 566] width 176 height 30
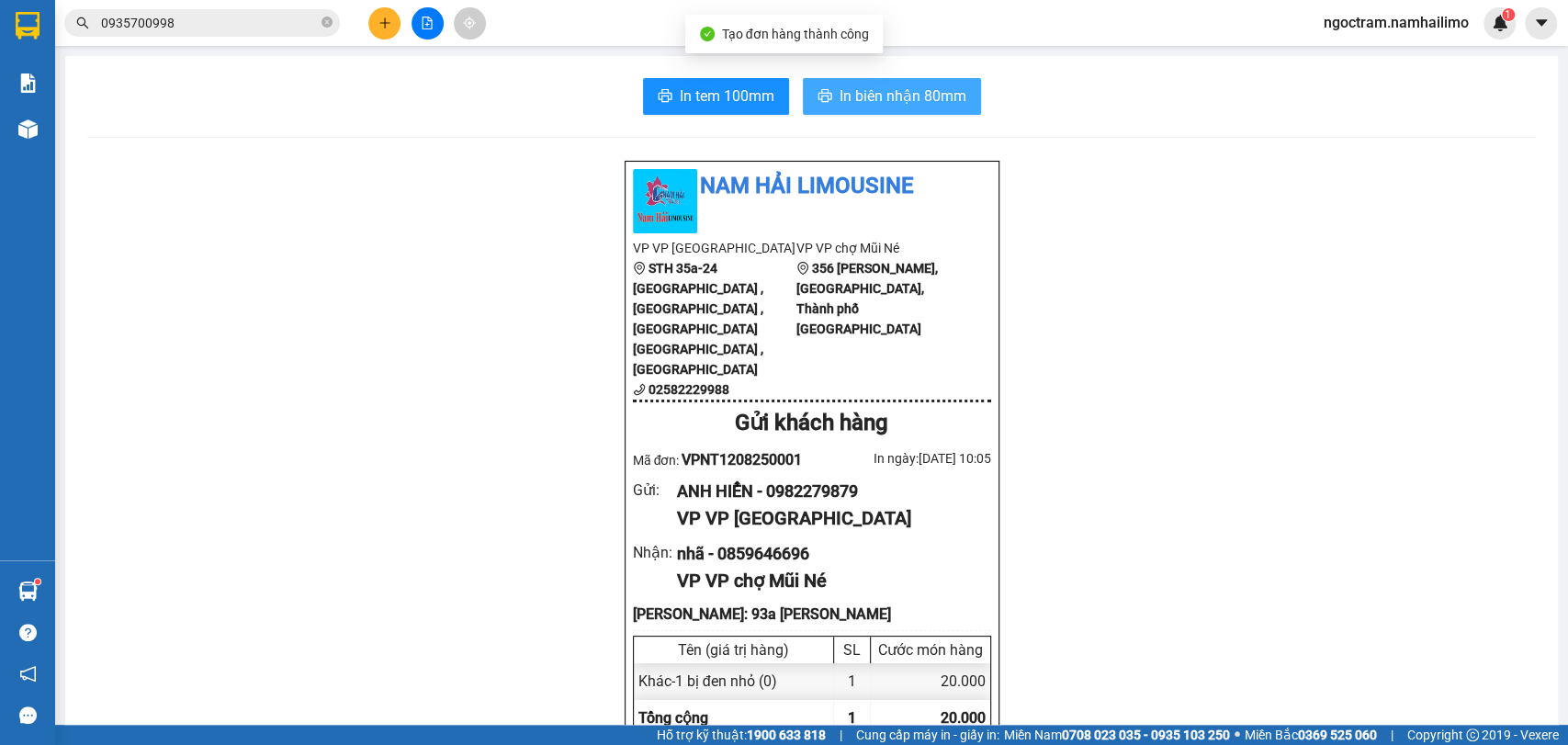
click at [944, 91] on span "In biên nhận 80mm" at bounding box center [904, 95] width 127 height 23
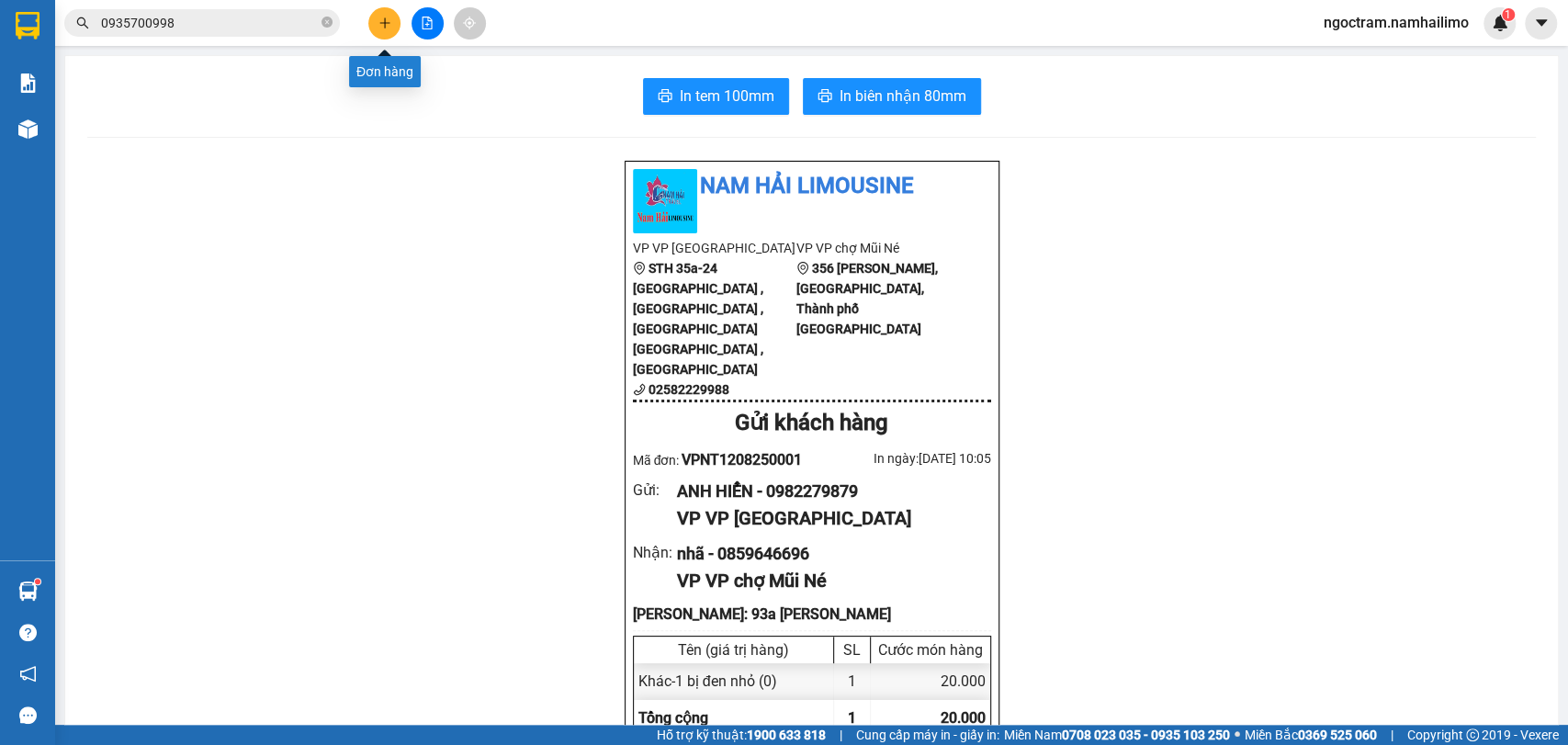
click at [388, 28] on icon "plus" at bounding box center [385, 23] width 13 height 13
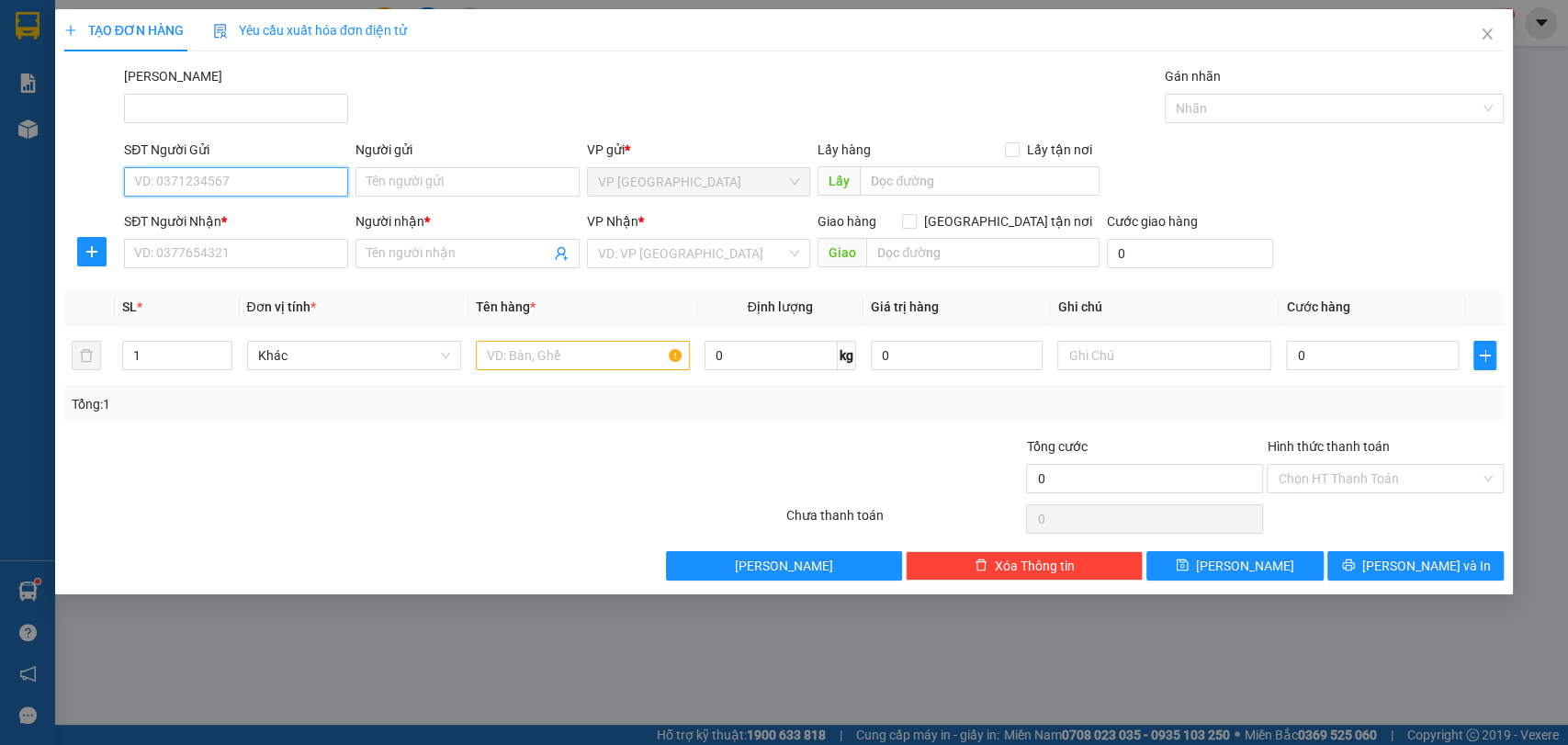
paste input "0979541281"
type input "0979541281"
paste input "0979541281"
type input "0979541281"
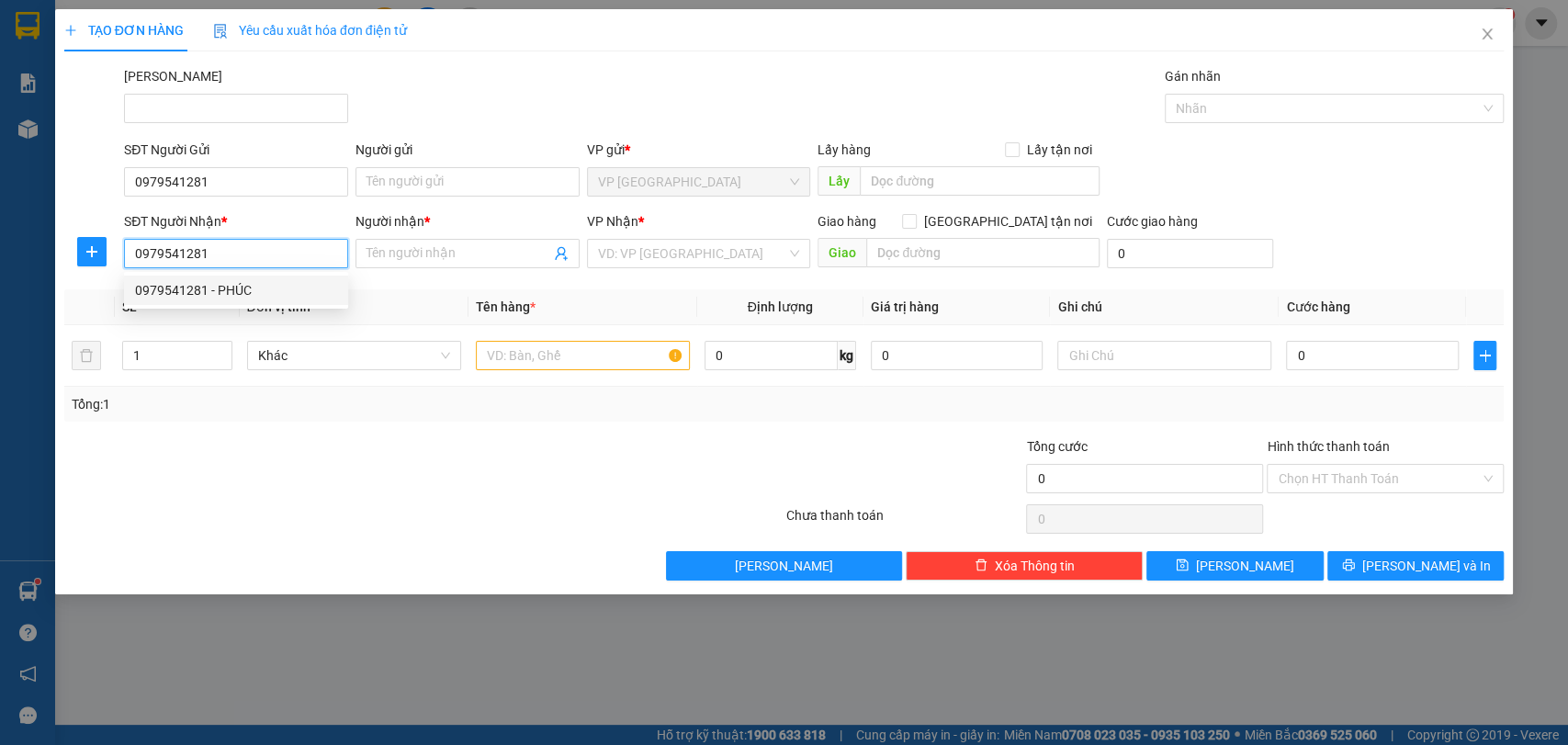
click at [250, 294] on div "0979541281 - PHÚC" at bounding box center [236, 290] width 202 height 20
type input "PHÚC"
type input "40.000"
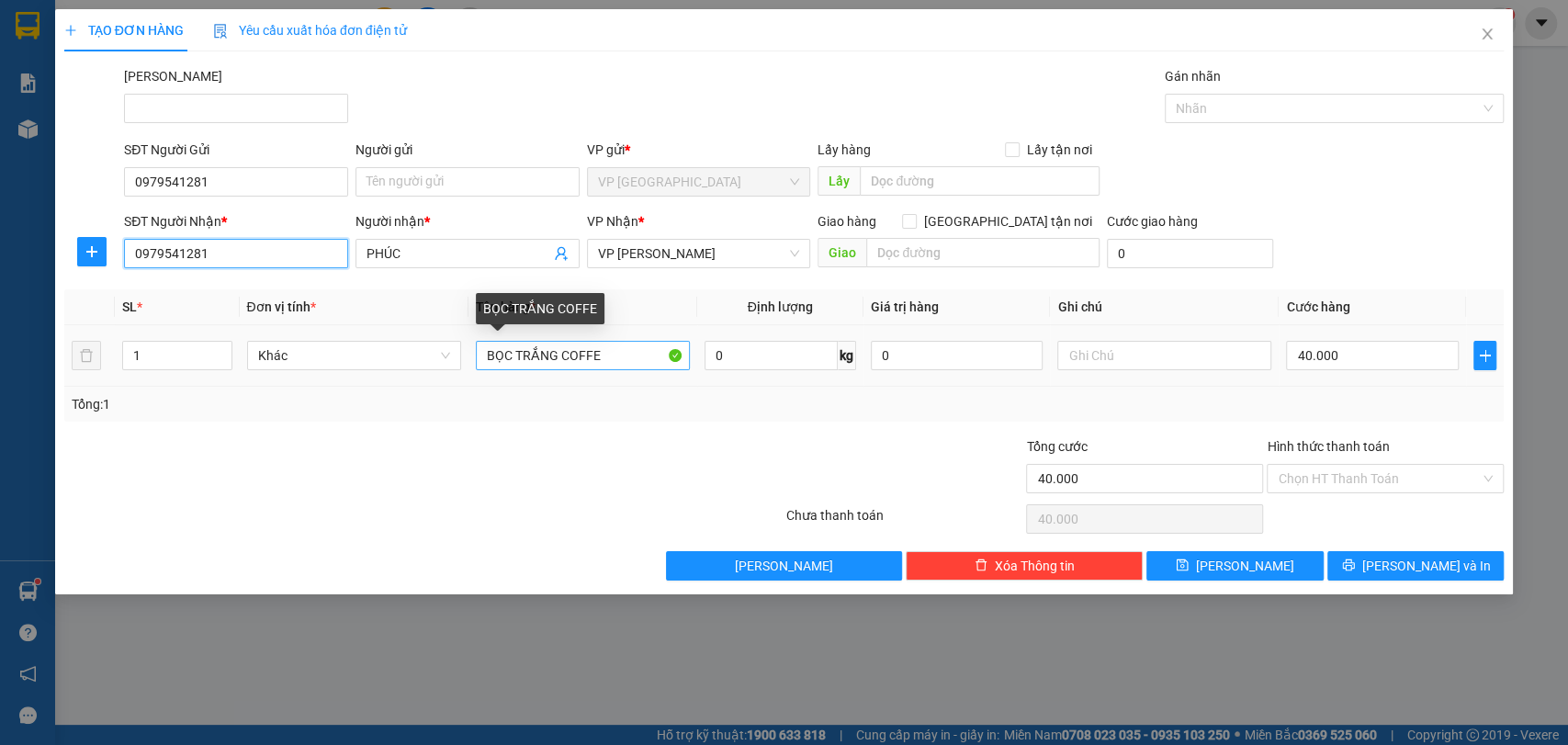
type input "0979541281"
drag, startPoint x: 613, startPoint y: 355, endPoint x: 267, endPoint y: 349, distance: 346.1
click at [267, 349] on tr "1 Khác BỌC TRẮNG COFFE 0 kg 0 40.000" at bounding box center [784, 356] width 1441 height 62
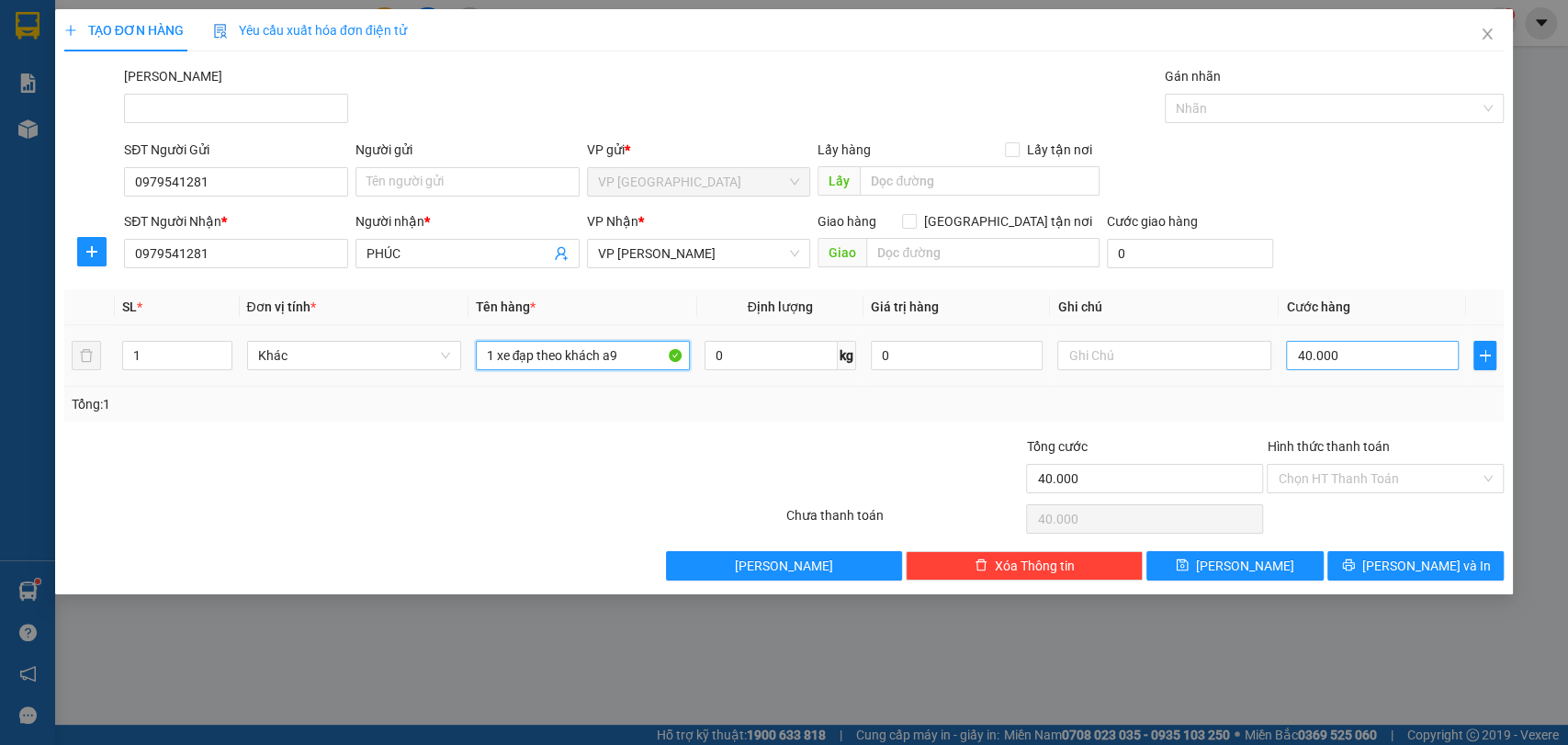
type input "1 xe đạp theo khách a9"
click at [1389, 357] on input "40.000" at bounding box center [1373, 356] width 173 height 30
type input "1"
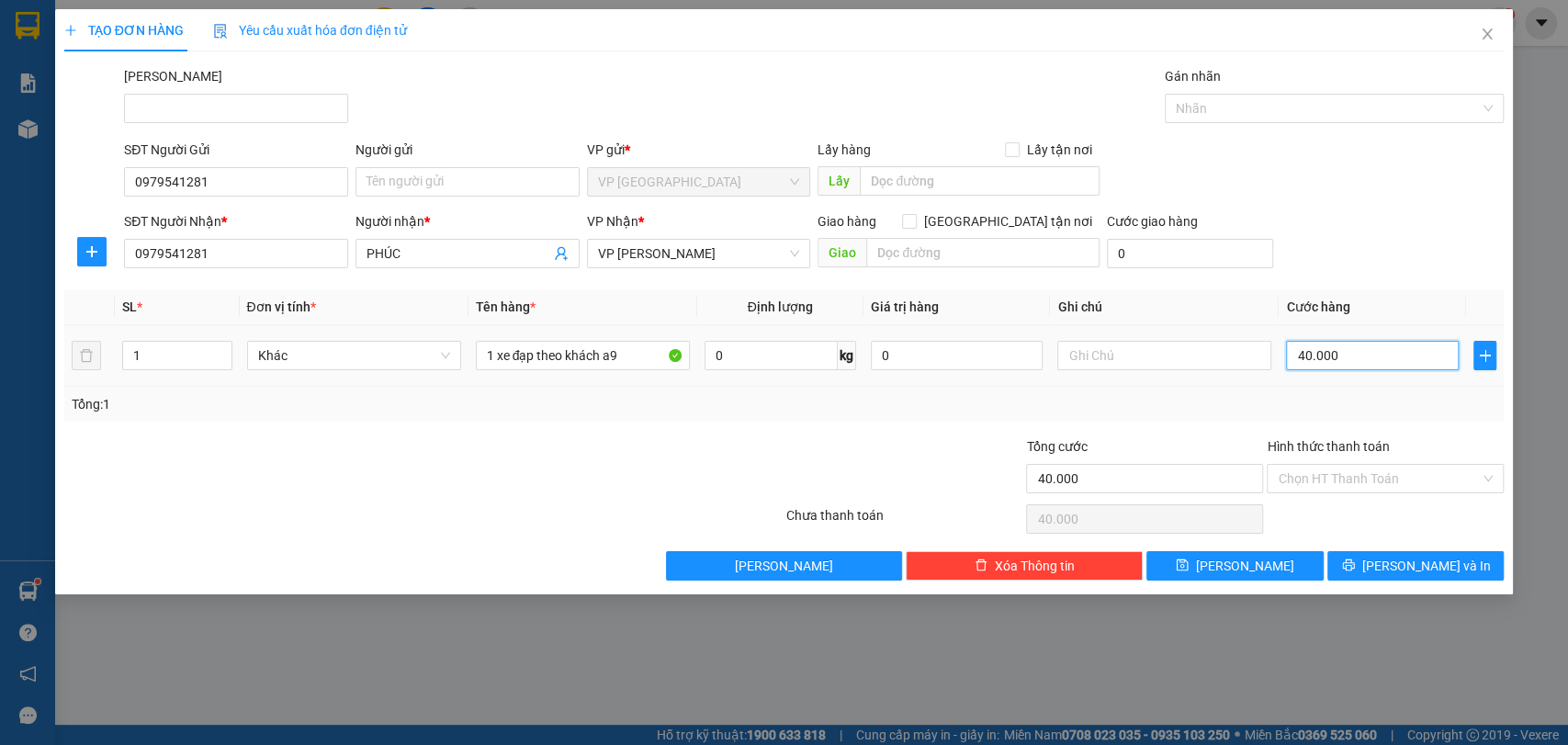
type input "1"
type input "10"
type input "100"
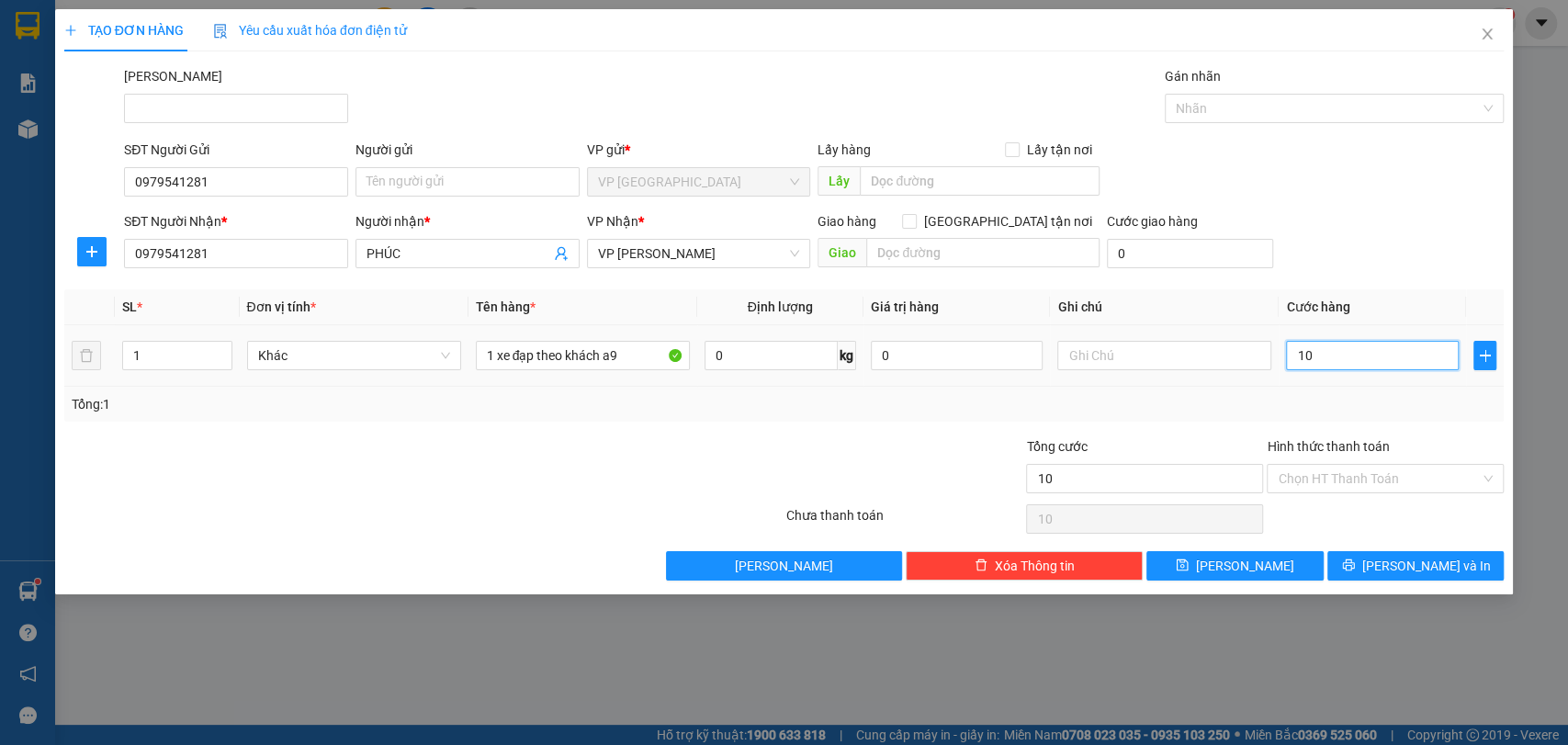
type input "100"
type input "1.000"
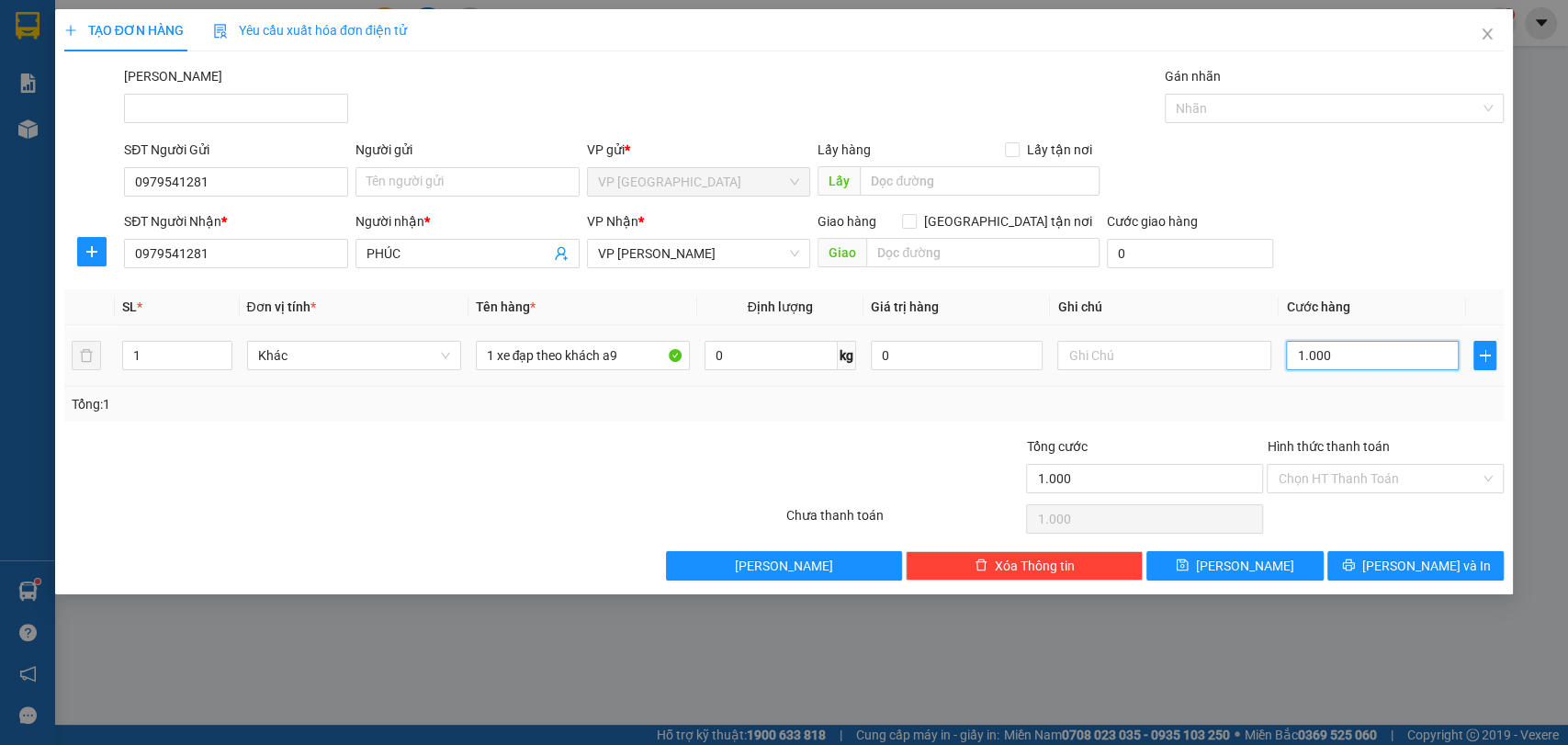
type input "10.000"
type input "100.000"
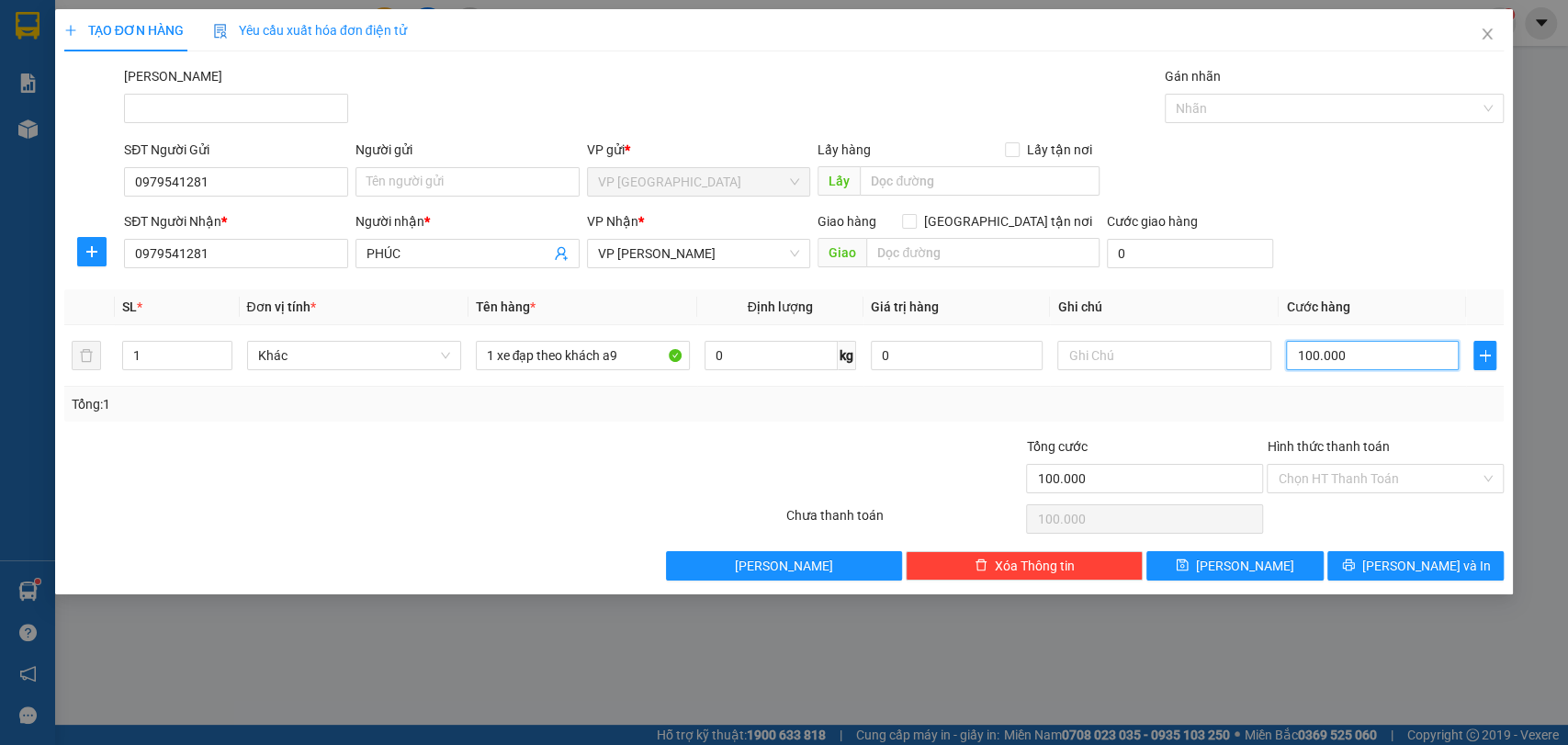
type input "100.000"
click at [1320, 403] on div "Tổng: 1" at bounding box center [784, 404] width 1426 height 20
click at [1463, 470] on input "Hình thức thanh toán" at bounding box center [1378, 479] width 202 height 28
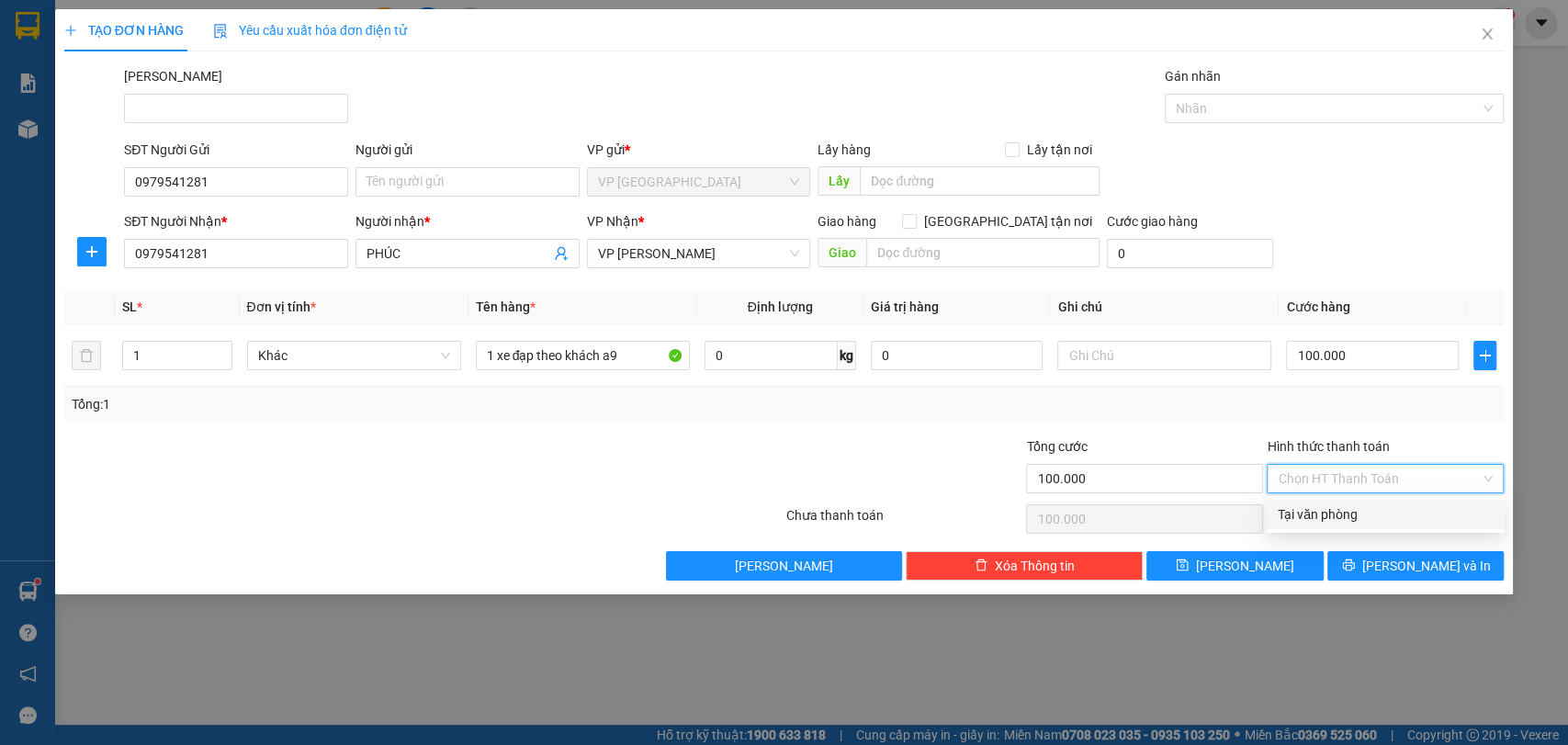
click at [1462, 504] on div "Tại văn phòng" at bounding box center [1385, 514] width 215 height 20
type input "0"
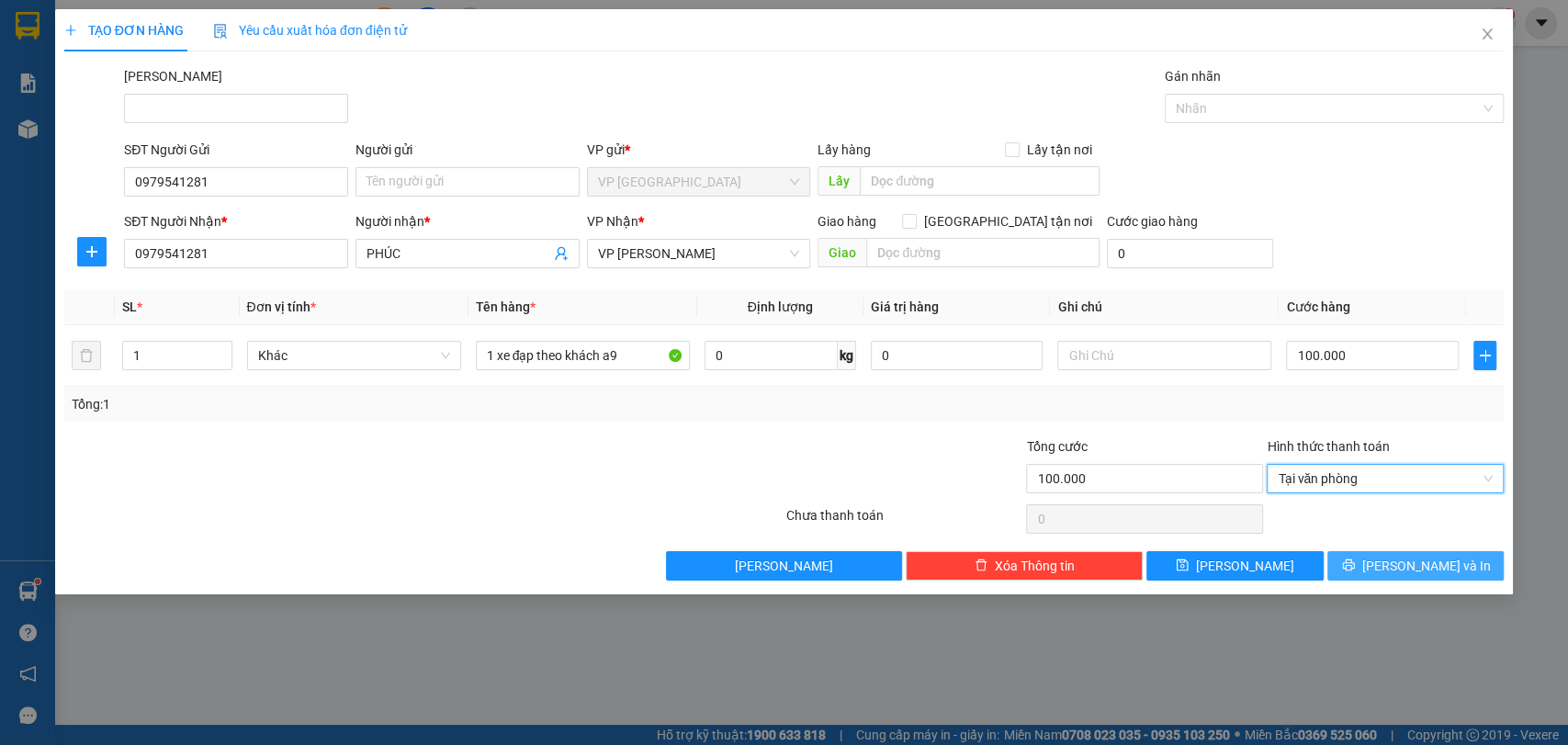
click at [1462, 551] on button "[PERSON_NAME] và In" at bounding box center [1415, 566] width 176 height 30
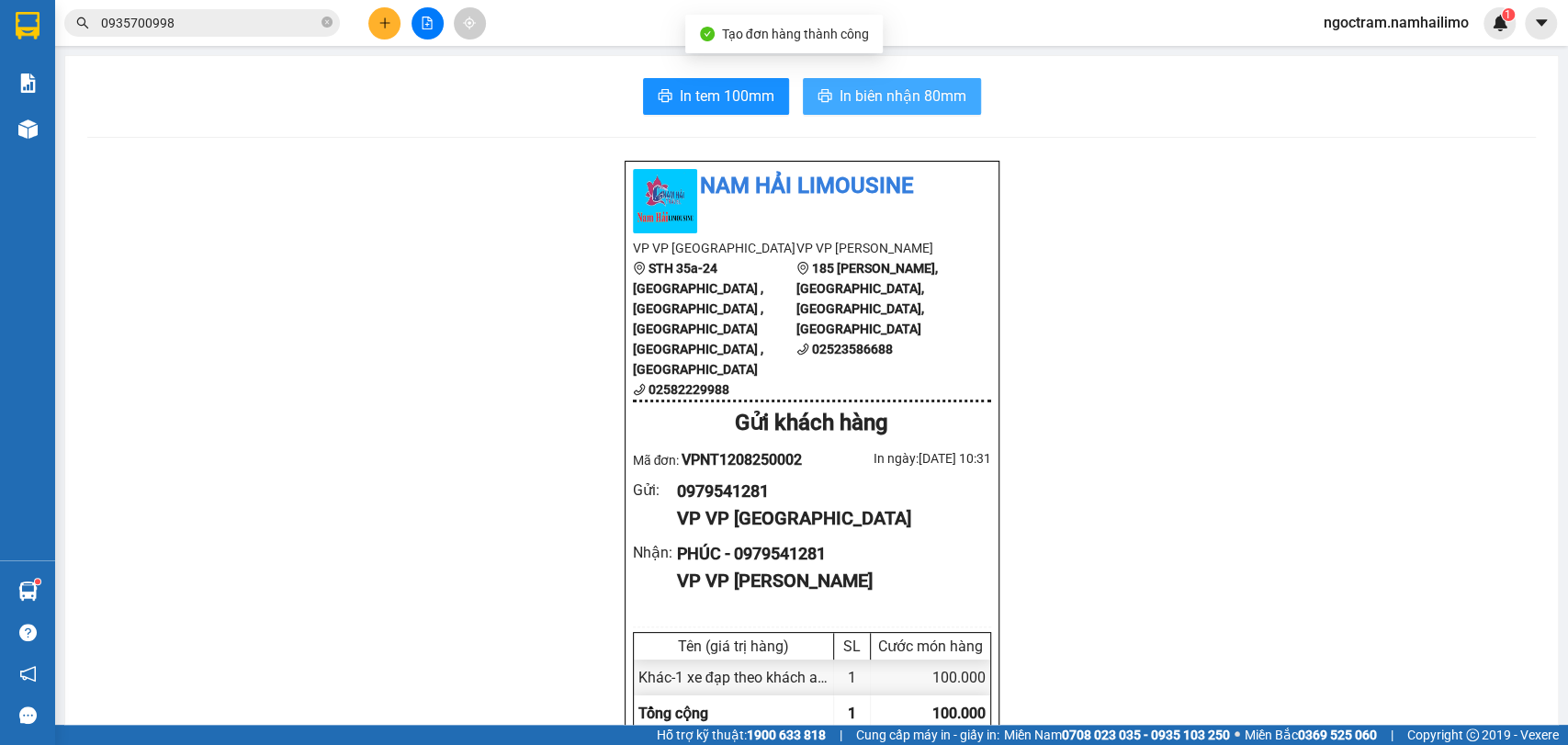
click at [845, 81] on button "In biên nhận 80mm" at bounding box center [892, 96] width 178 height 37
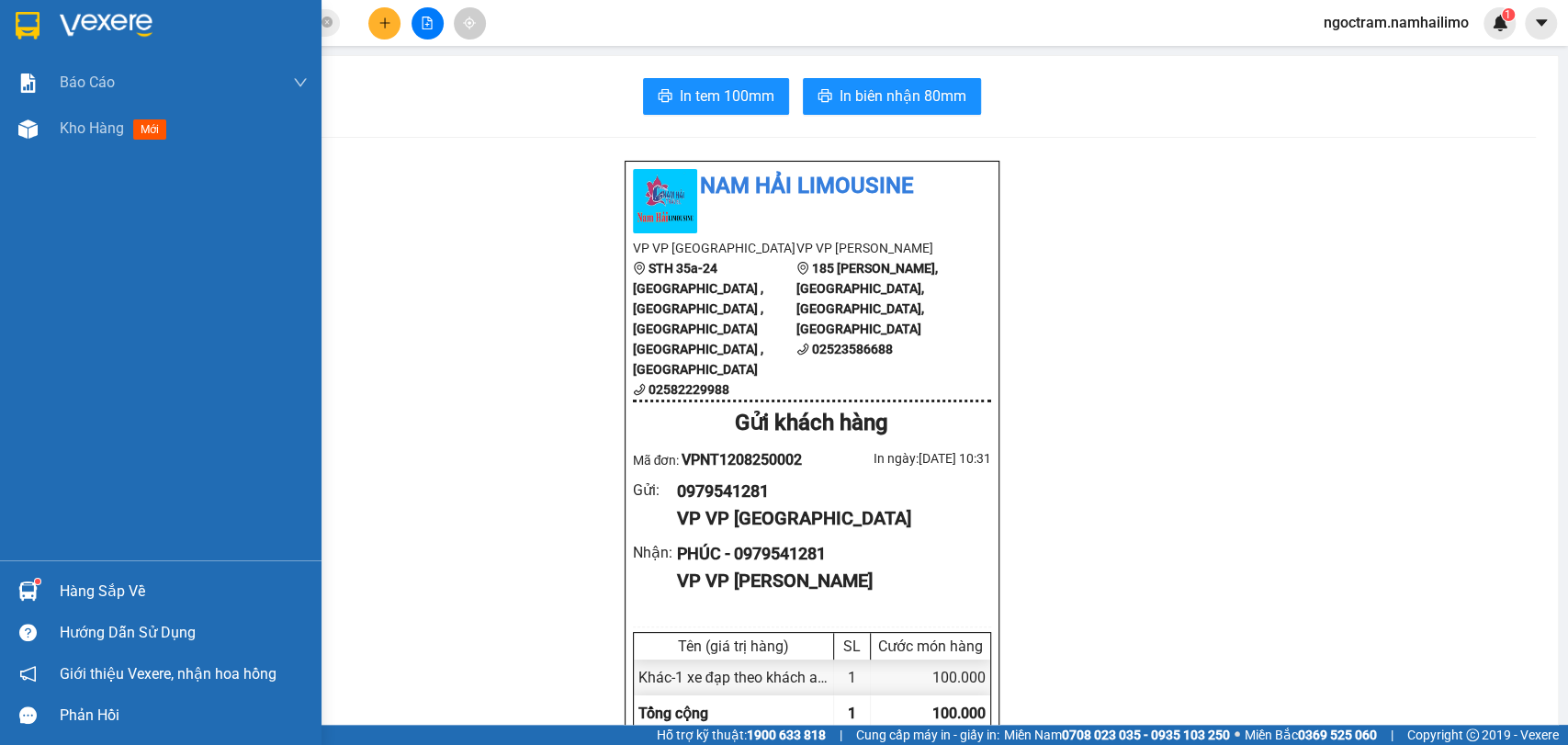
click at [40, 8] on div at bounding box center [160, 30] width 321 height 60
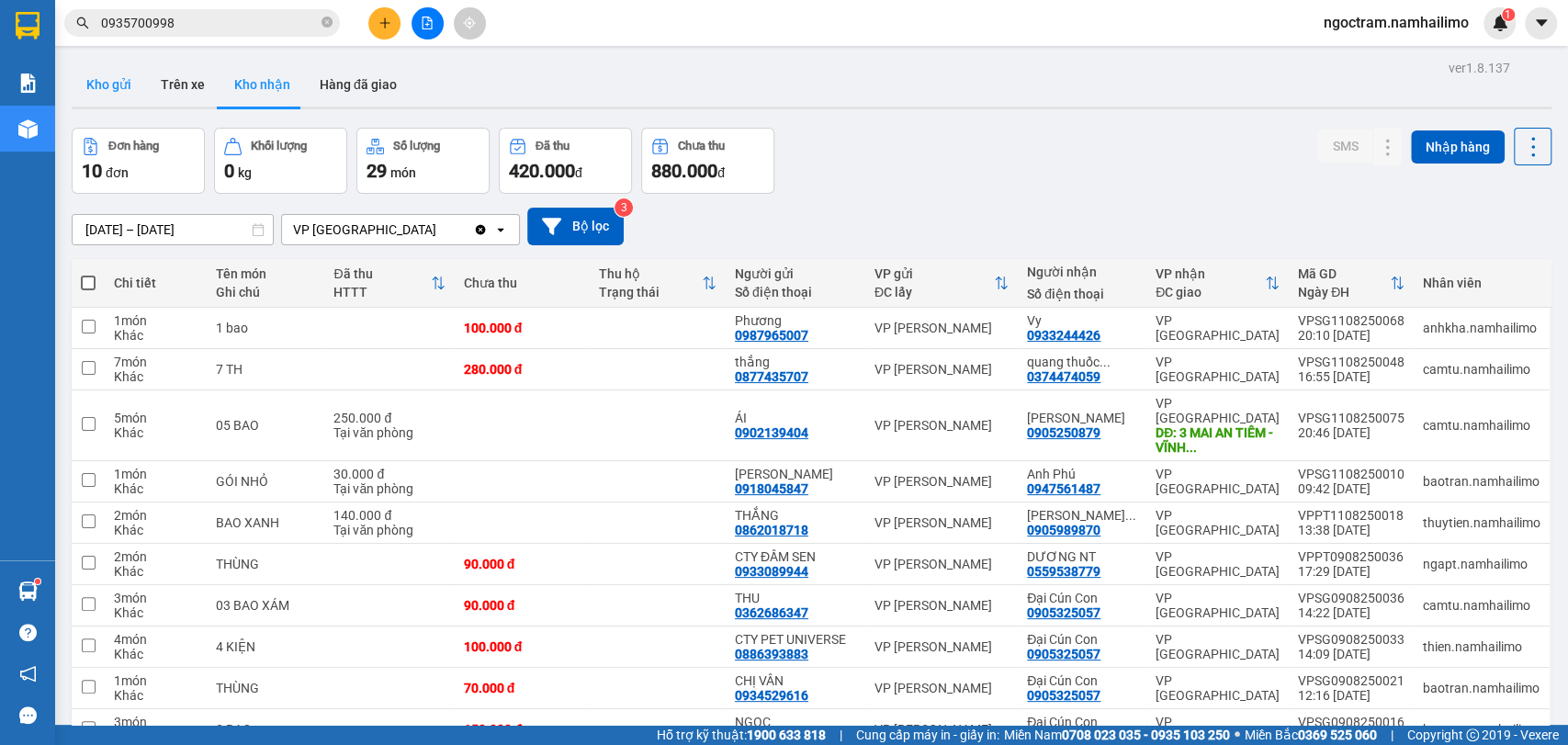
click at [134, 91] on button "Kho gửi" at bounding box center [108, 85] width 75 height 44
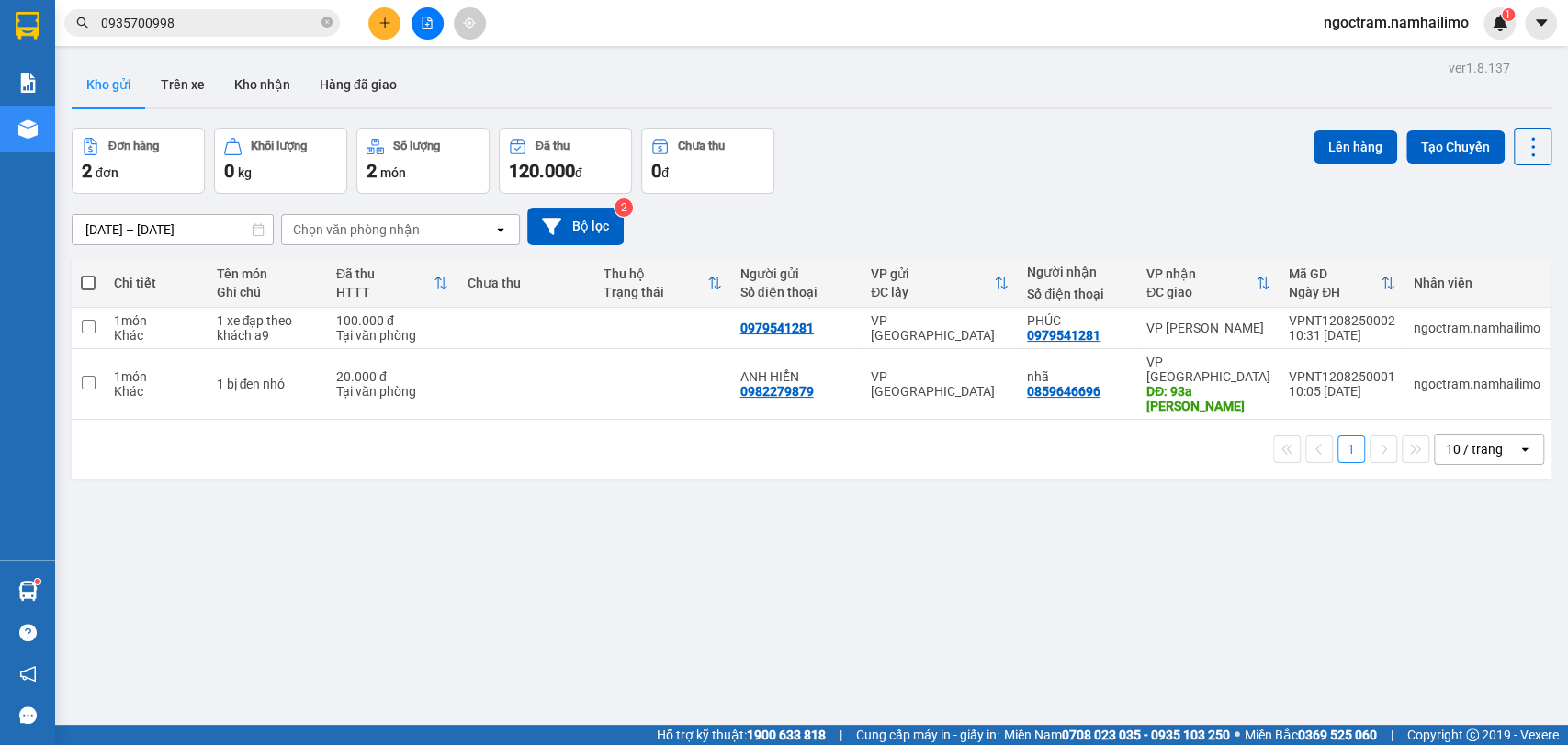
click at [93, 284] on span at bounding box center [87, 282] width 15 height 15
click at [88, 274] on input "checkbox" at bounding box center [88, 274] width 0 height 0
checkbox input "true"
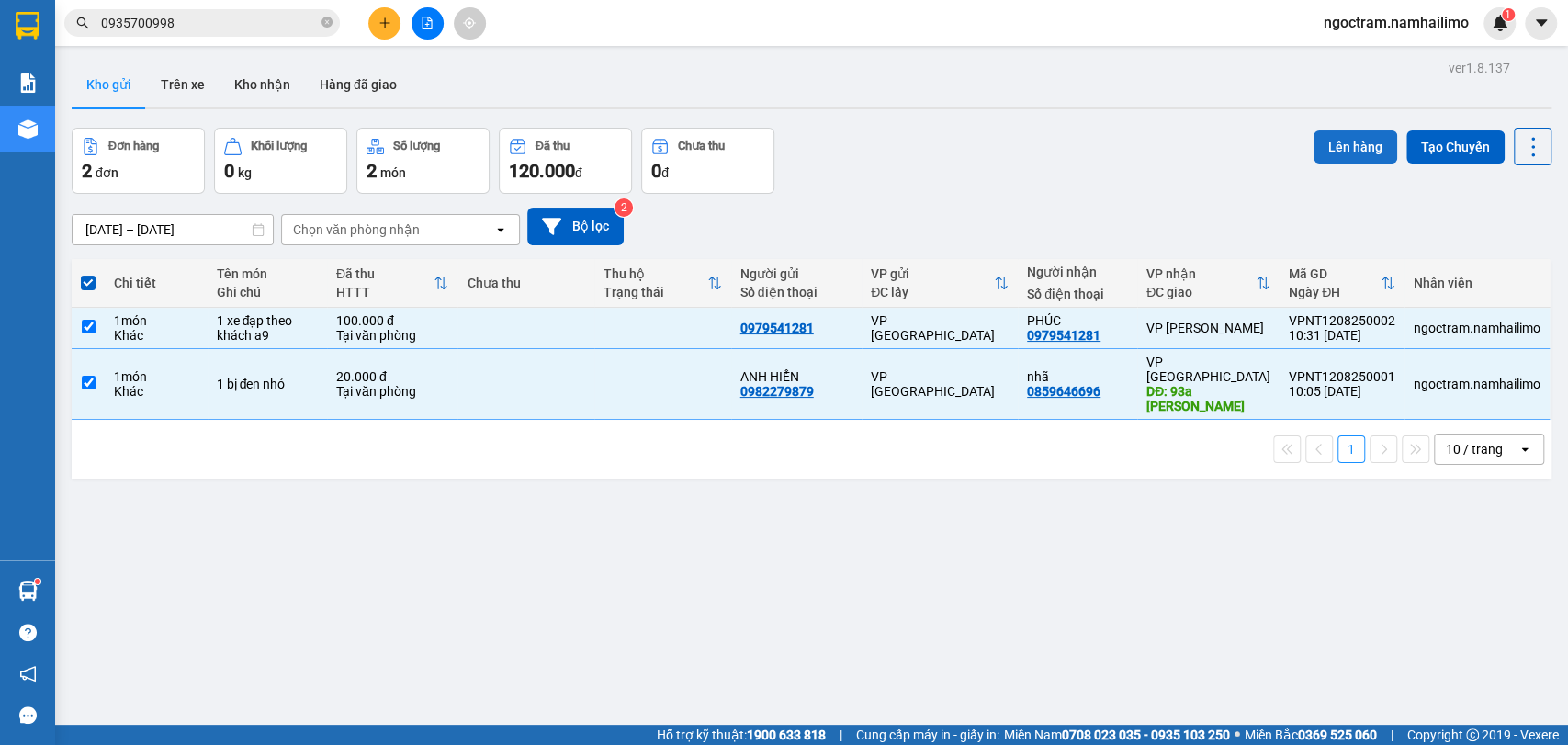
click at [1355, 150] on button "Lên hàng" at bounding box center [1355, 146] width 84 height 33
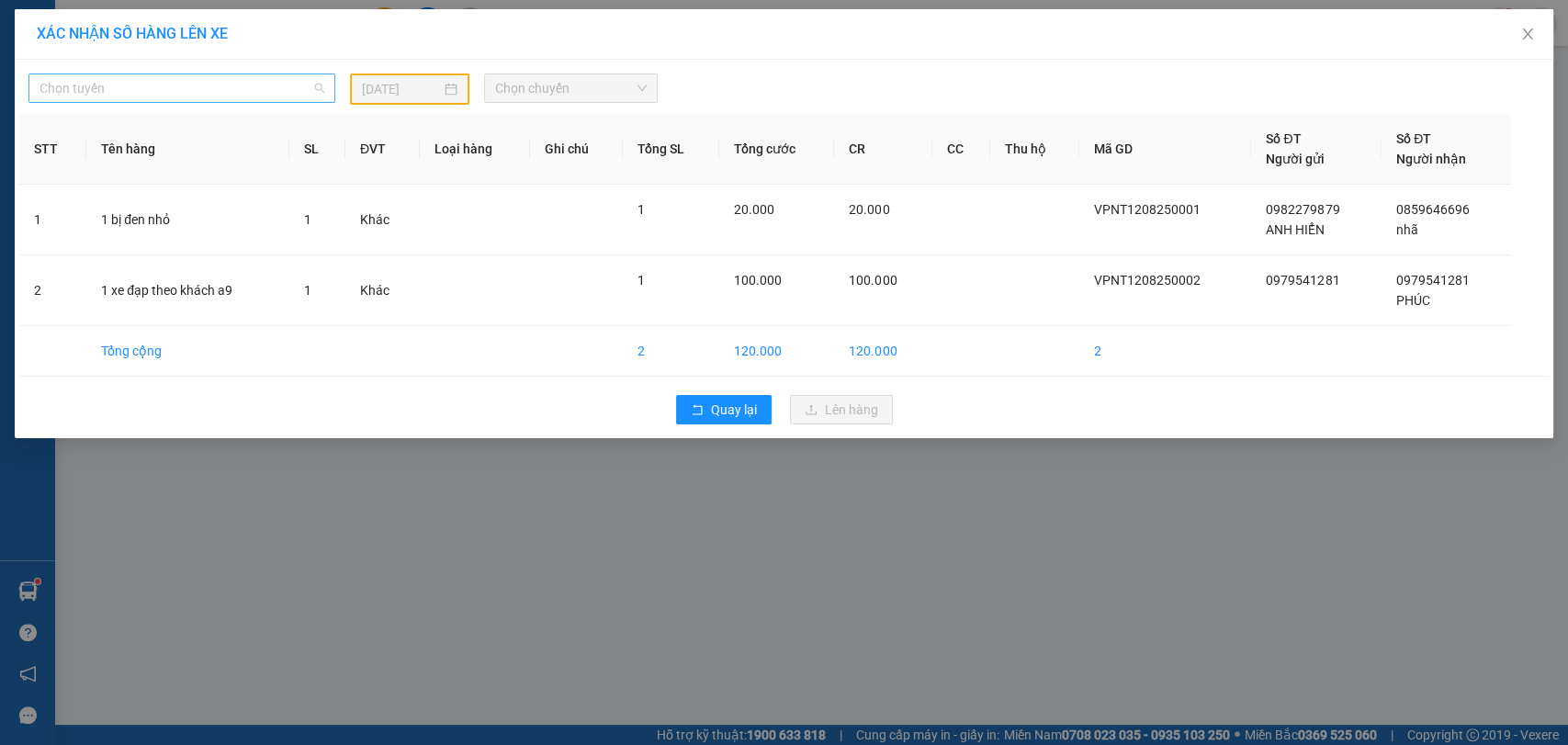
click at [278, 84] on span "Chọn tuyến" at bounding box center [182, 89] width 284 height 28
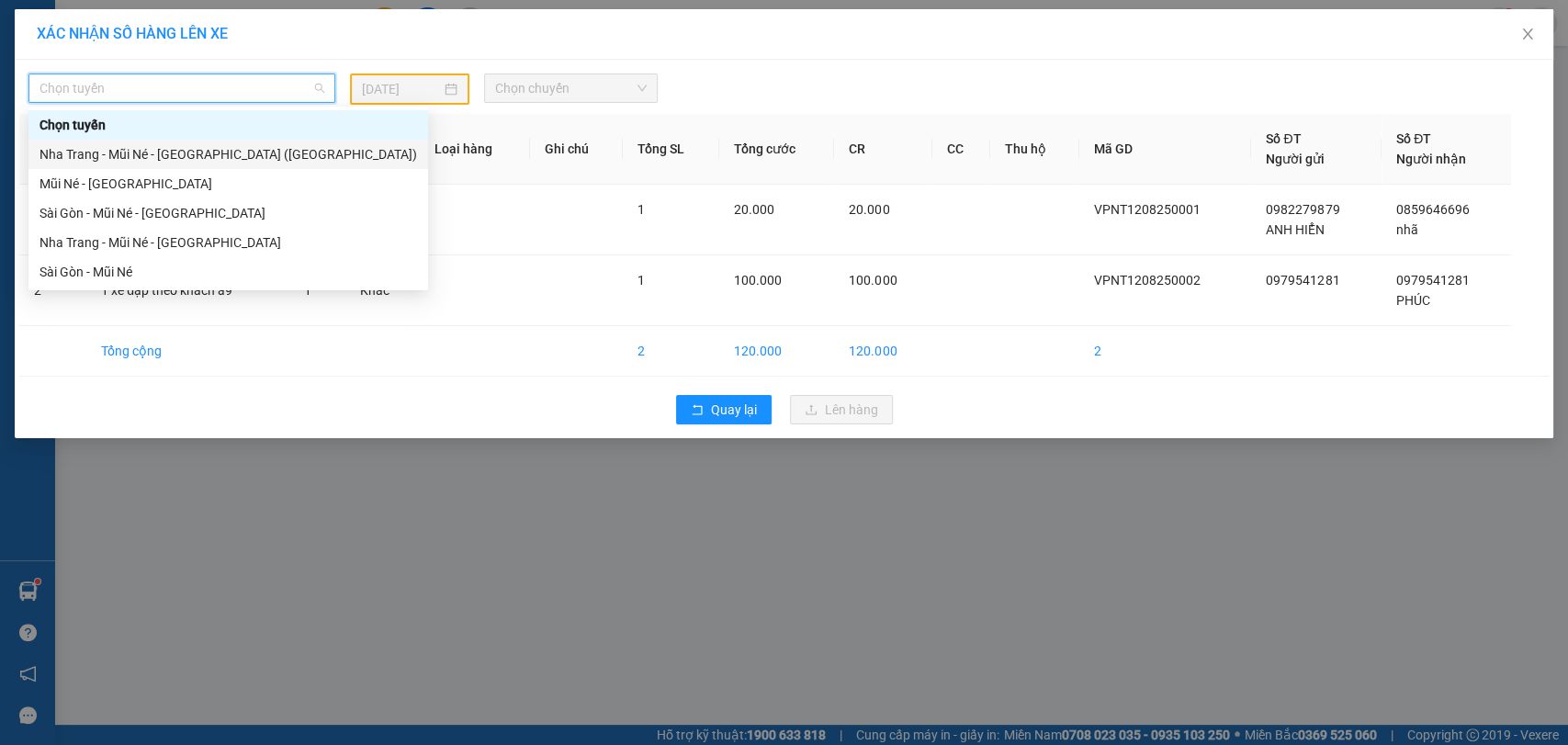
click at [280, 145] on div "Nha Trang - Mũi Né - [GEOGRAPHIC_DATA] ([GEOGRAPHIC_DATA])" at bounding box center [229, 154] width 378 height 20
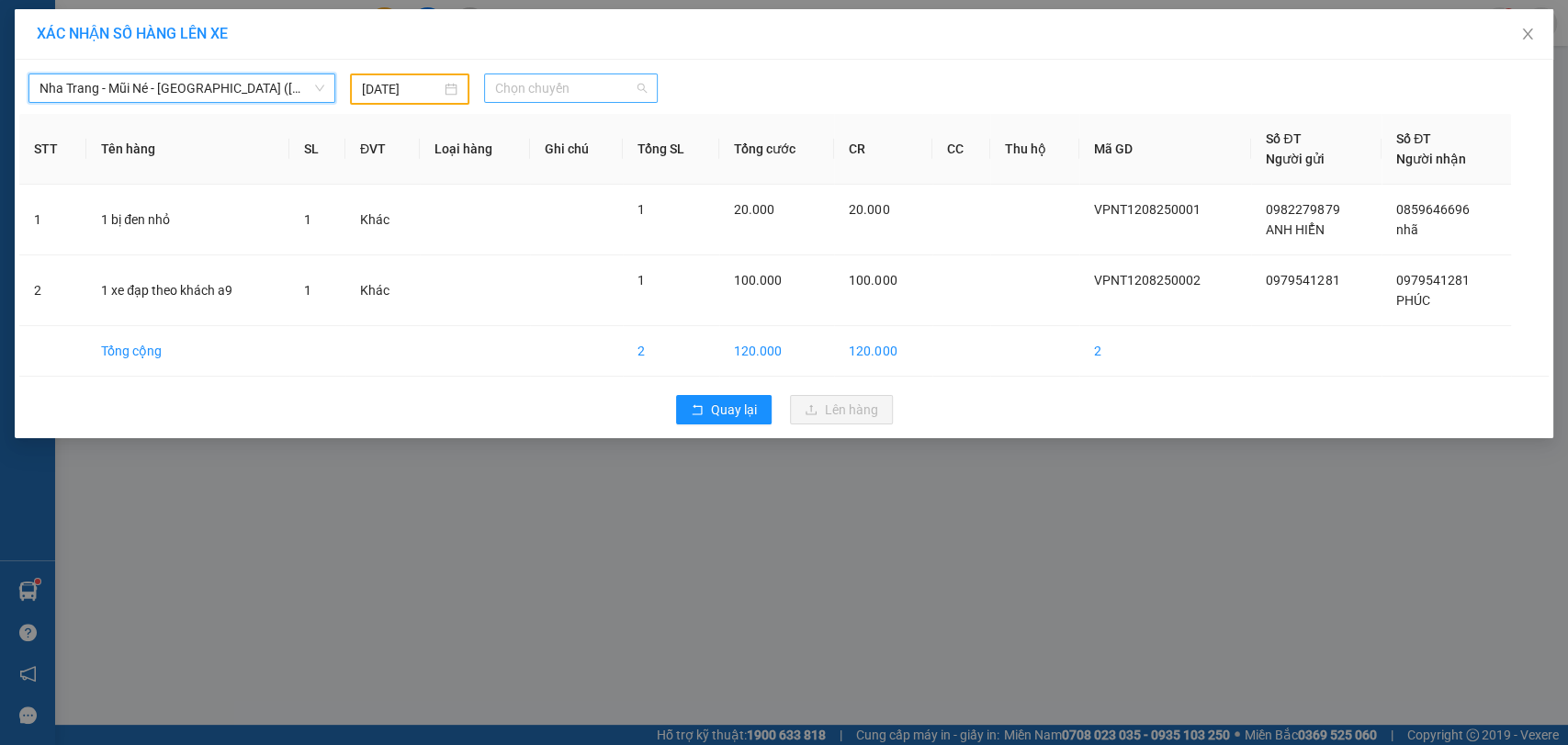
click at [551, 92] on span "Chọn chuyến" at bounding box center [571, 89] width 151 height 28
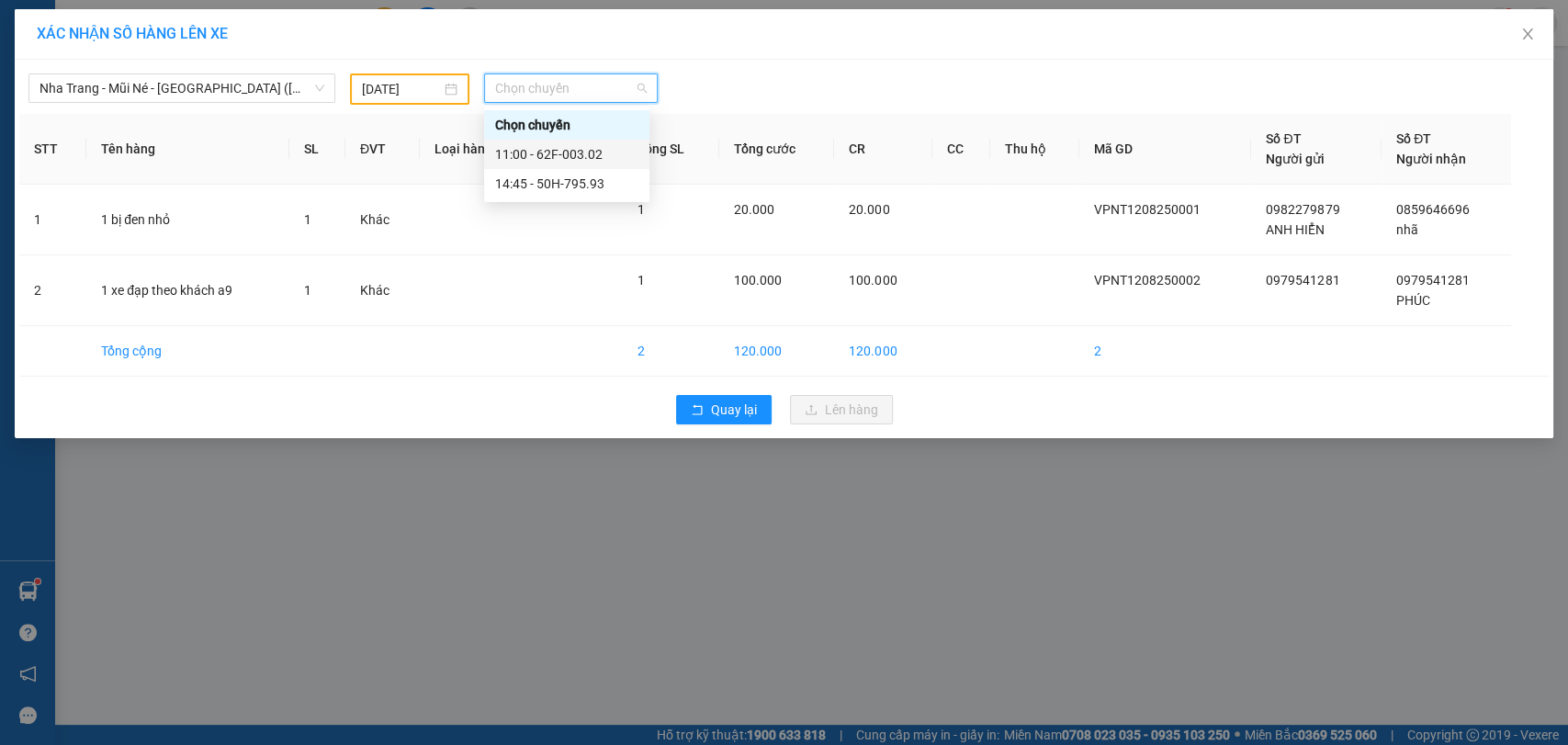
click at [576, 162] on div "11:00 - 62F-003.02" at bounding box center [567, 154] width 143 height 20
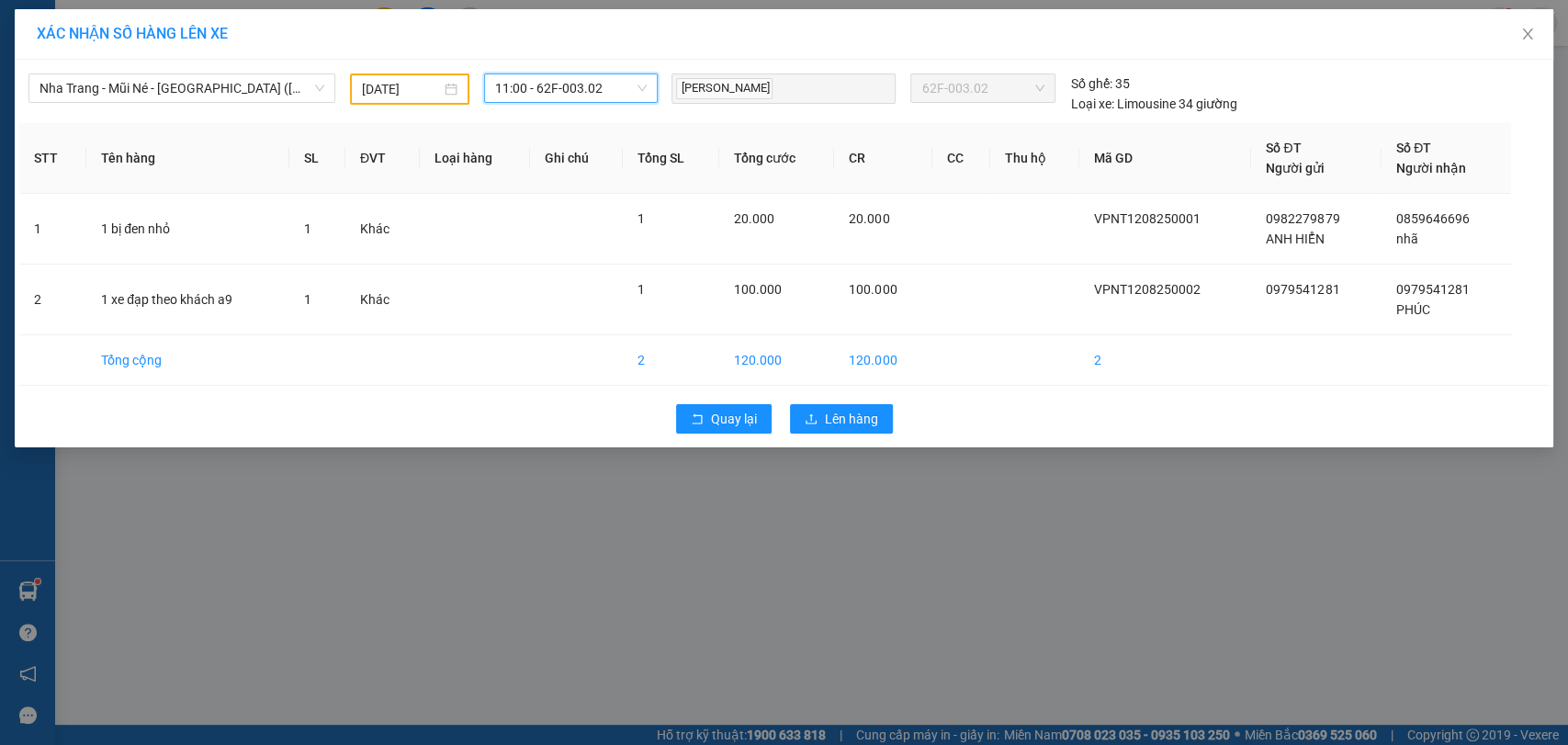
click at [429, 86] on input "[DATE]" at bounding box center [401, 89] width 79 height 20
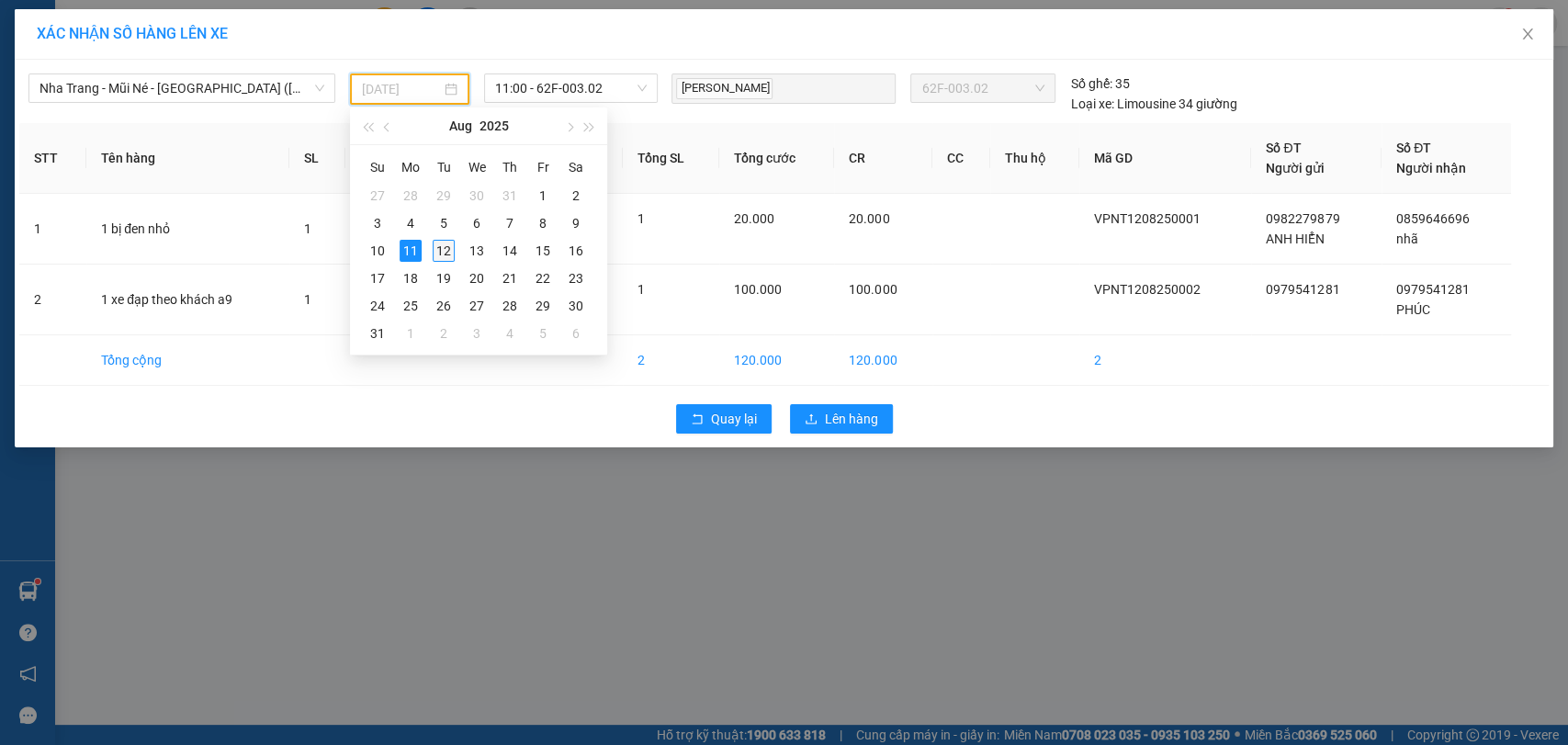
click at [444, 249] on div "12" at bounding box center [443, 251] width 22 height 22
type input "[DATE]"
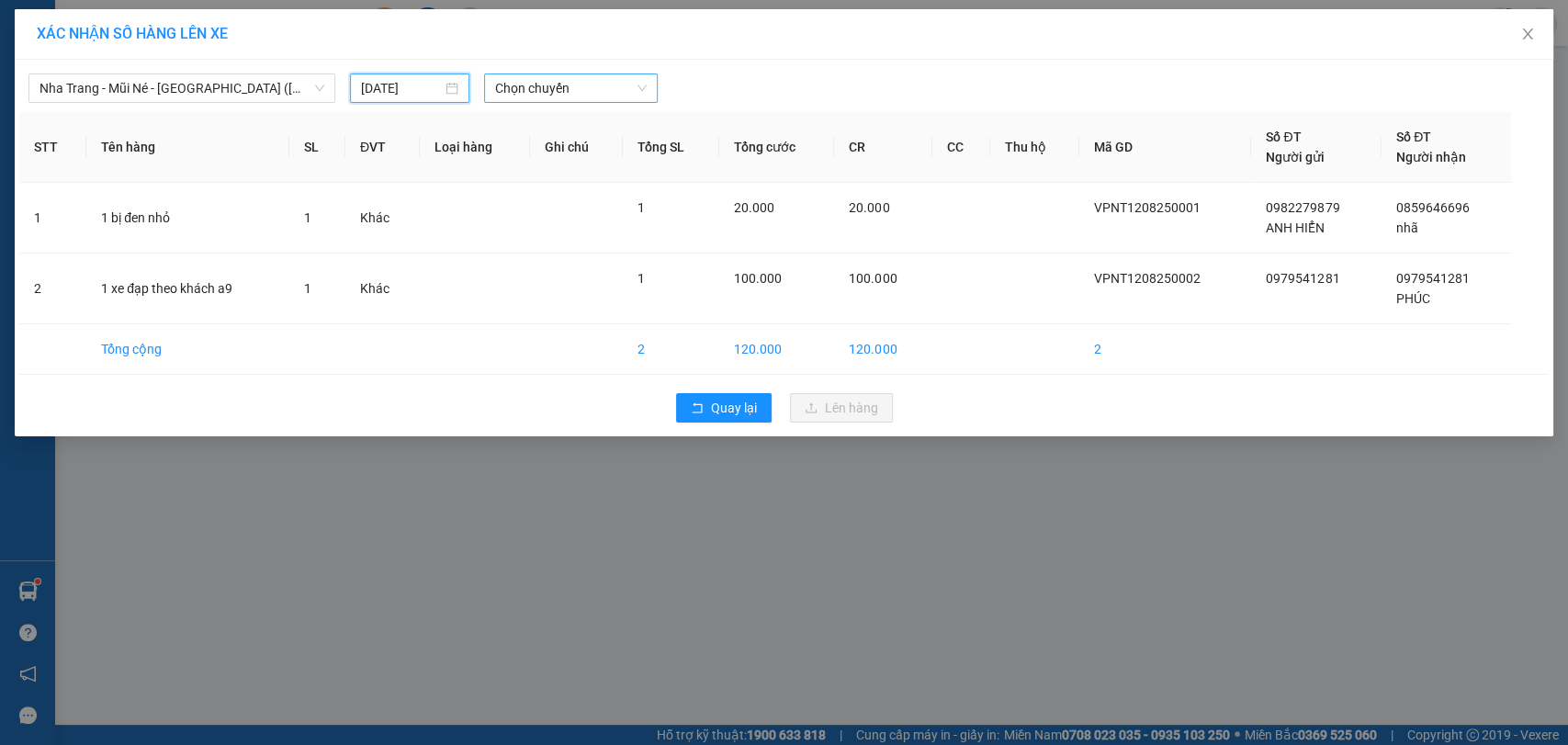
click at [603, 94] on span "Chọn chuyến" at bounding box center [571, 89] width 151 height 28
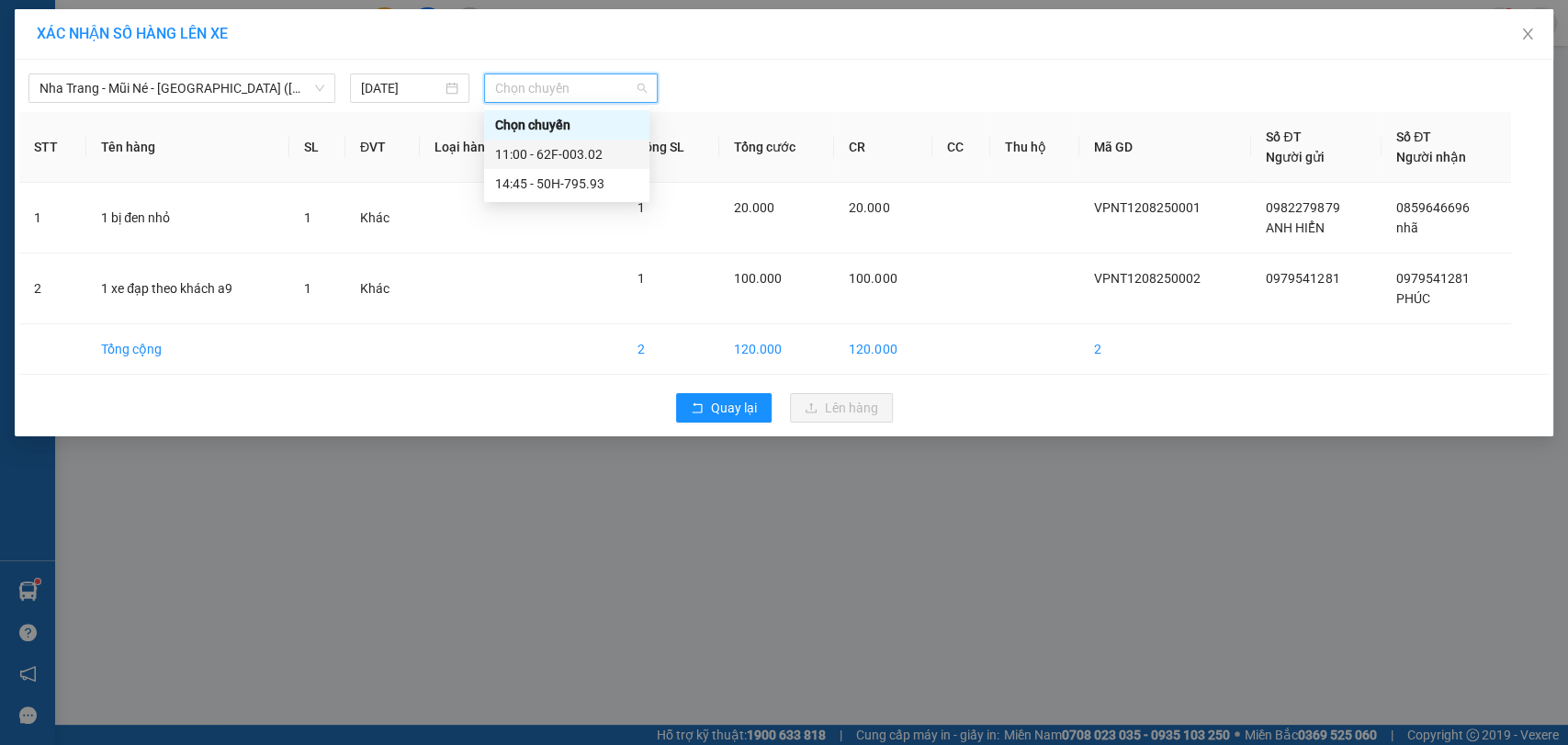
click at [623, 163] on div "11:00 - 62F-003.02" at bounding box center [567, 154] width 143 height 20
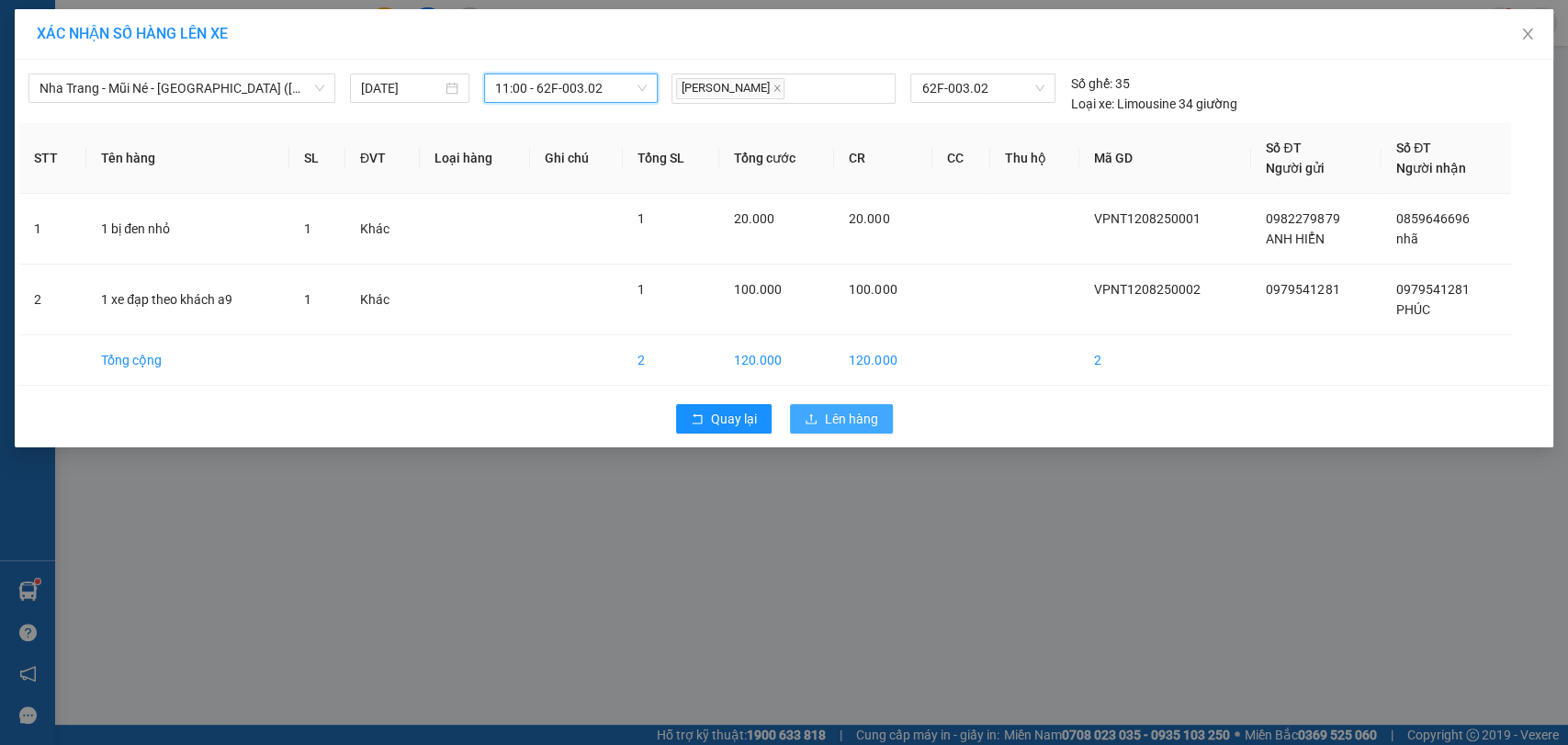
click at [830, 415] on span "Lên hàng" at bounding box center [852, 419] width 54 height 20
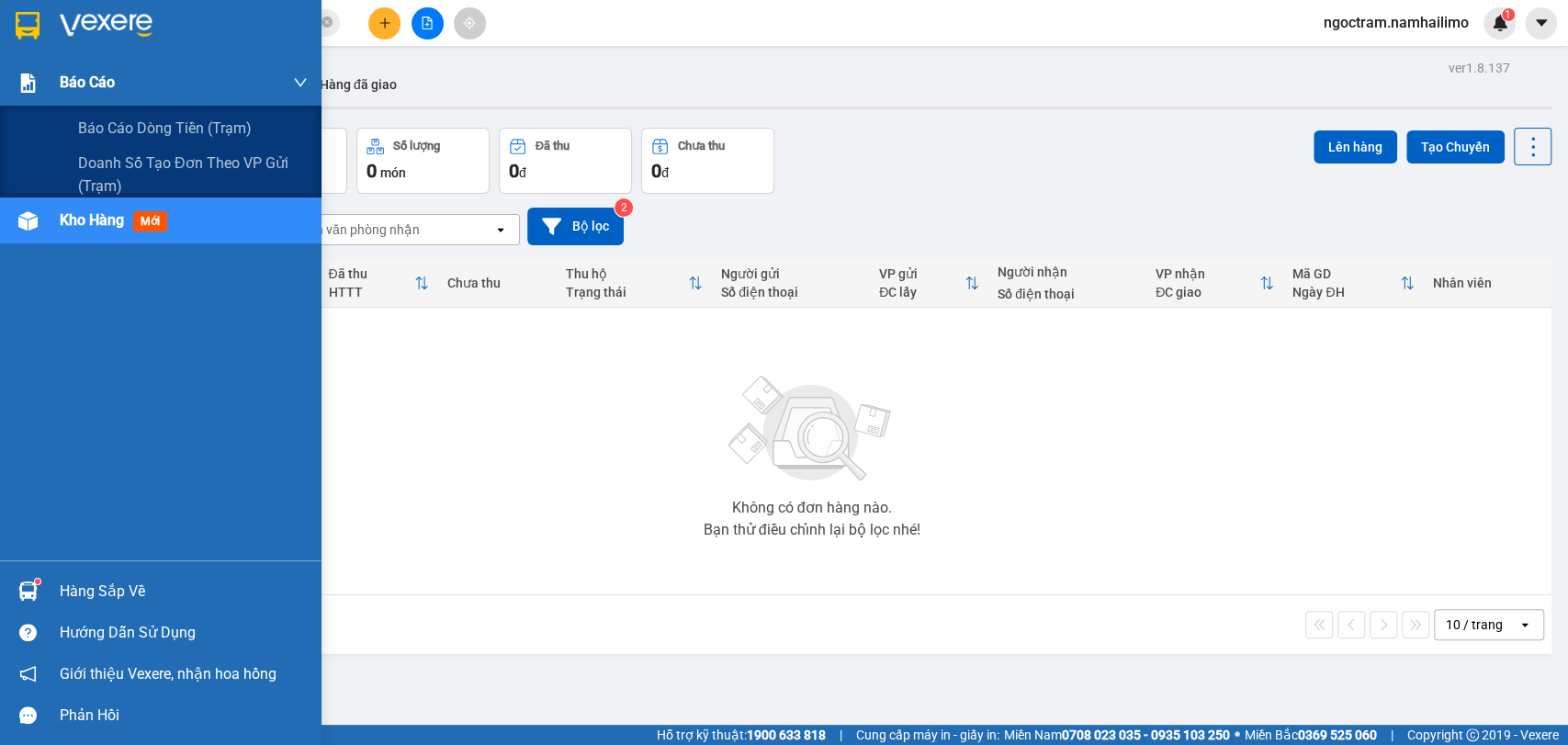
click at [71, 80] on span "Báo cáo" at bounding box center [87, 82] width 55 height 23
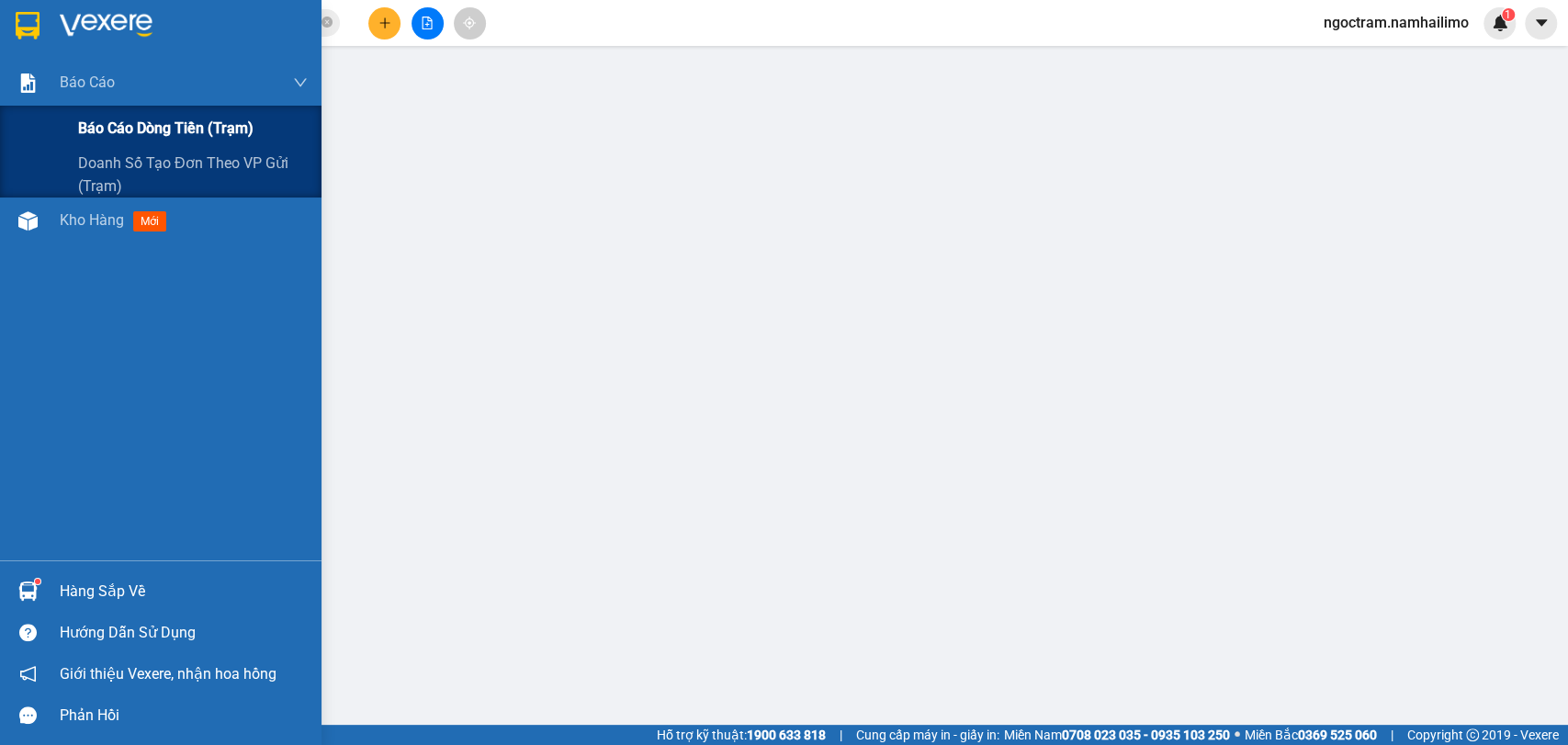
click at [159, 119] on span "Báo cáo dòng tiền (trạm)" at bounding box center [166, 127] width 176 height 23
